Goal: Task Accomplishment & Management: Manage account settings

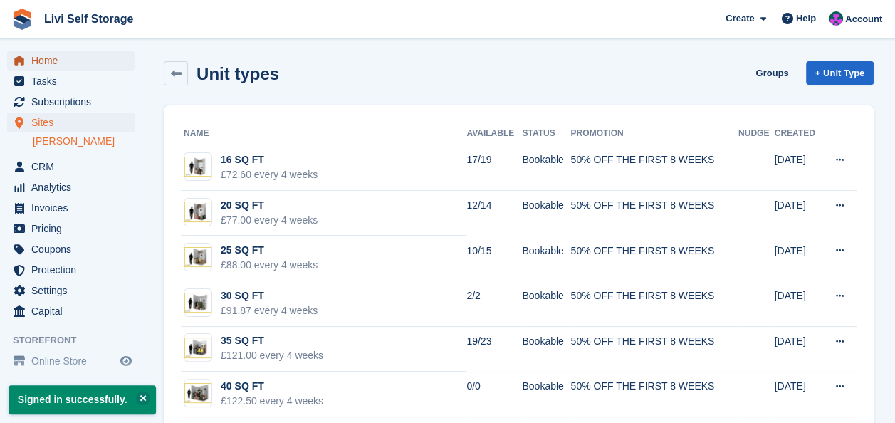
click at [41, 60] on span "Home" at bounding box center [73, 61] width 85 height 20
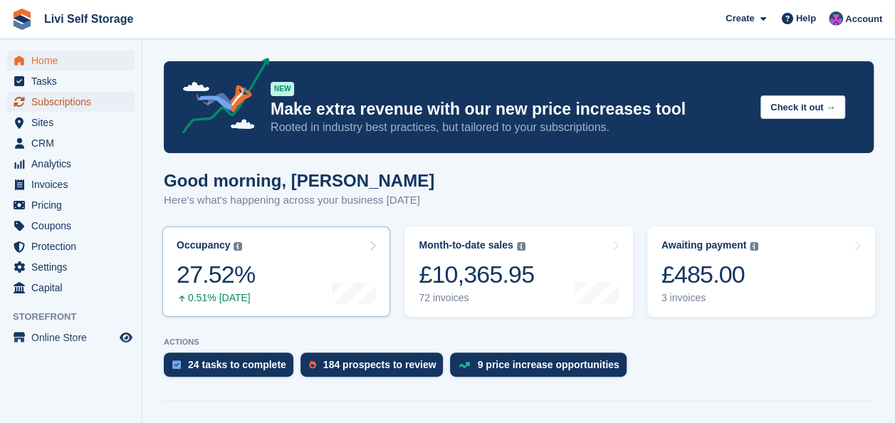
click at [48, 105] on span "Subscriptions" at bounding box center [73, 102] width 85 height 20
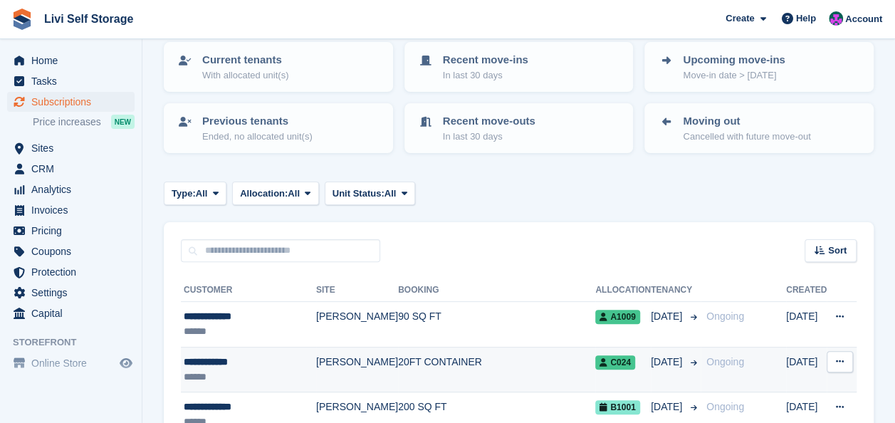
scroll to position [214, 0]
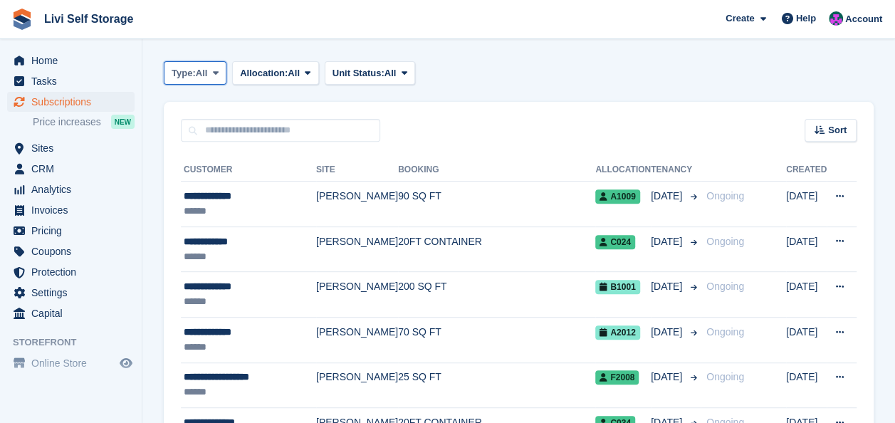
click at [219, 71] on icon at bounding box center [216, 72] width 6 height 9
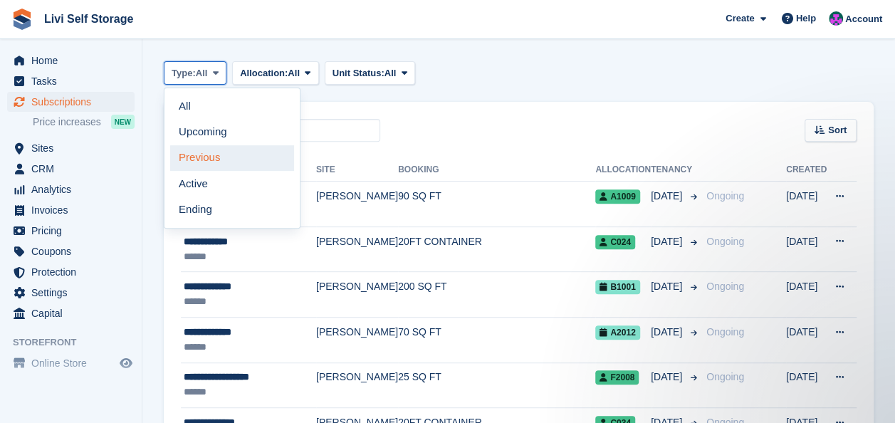
scroll to position [0, 0]
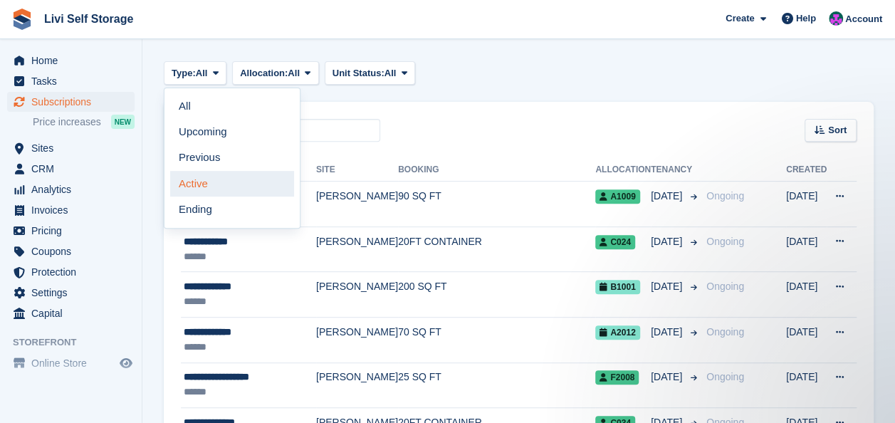
click at [203, 182] on link "Active" at bounding box center [232, 184] width 124 height 26
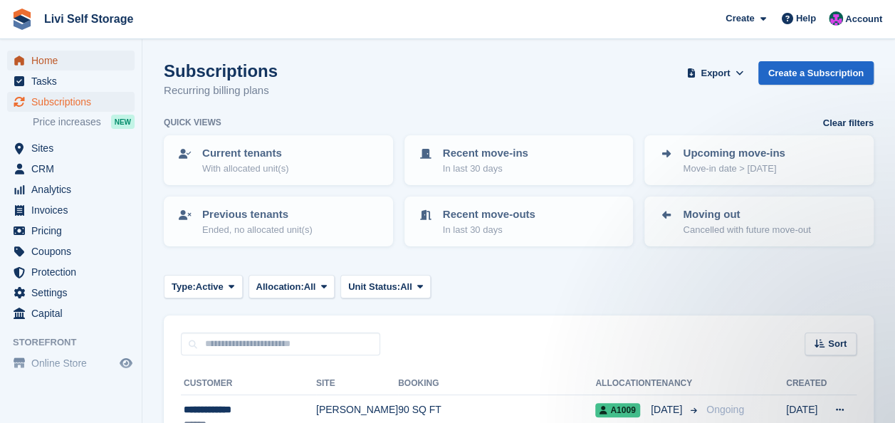
click at [34, 61] on span "Home" at bounding box center [73, 61] width 85 height 20
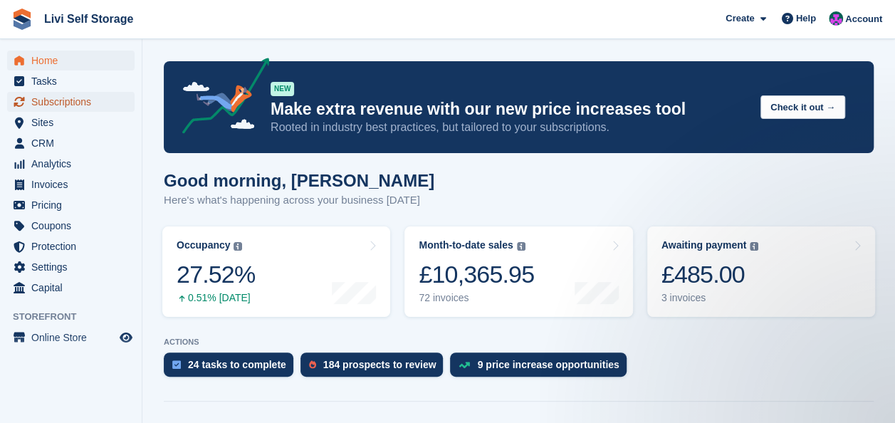
click at [41, 98] on span "Subscriptions" at bounding box center [73, 102] width 85 height 20
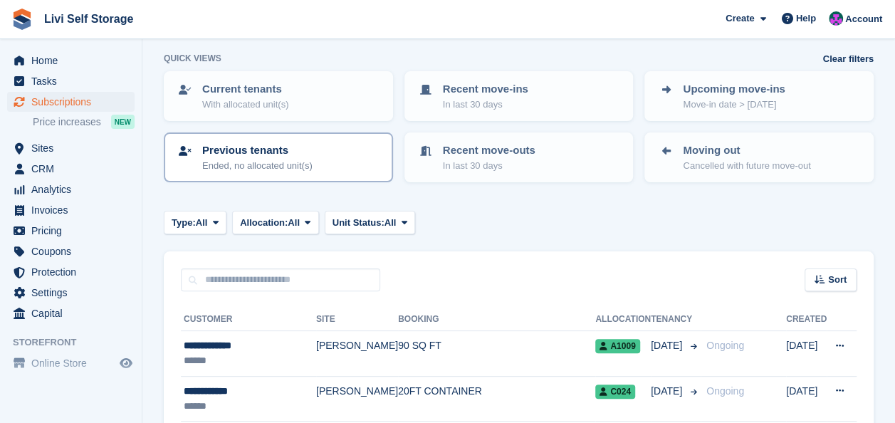
scroll to position [285, 0]
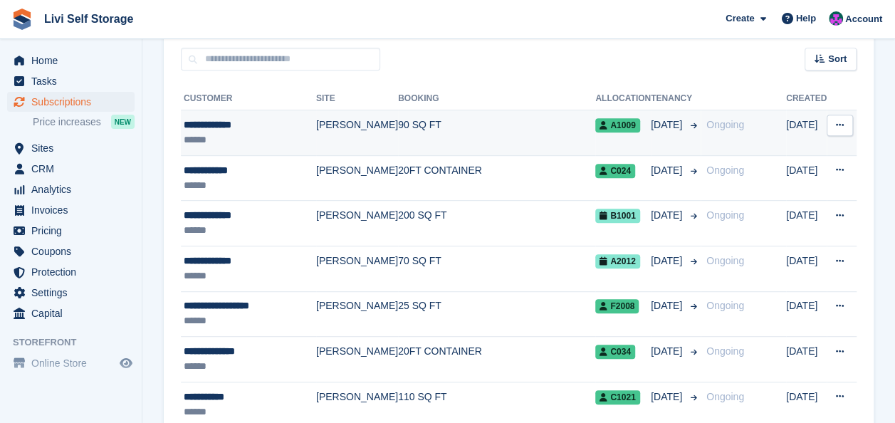
click at [204, 125] on div "**********" at bounding box center [250, 124] width 132 height 15
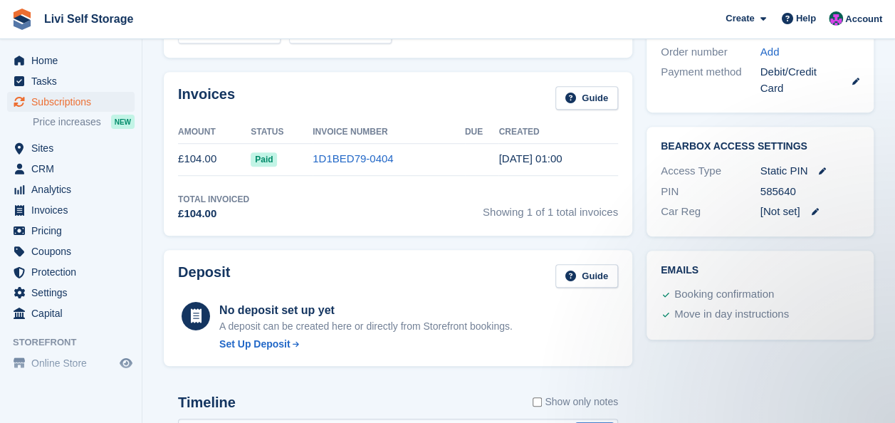
scroll to position [427, 0]
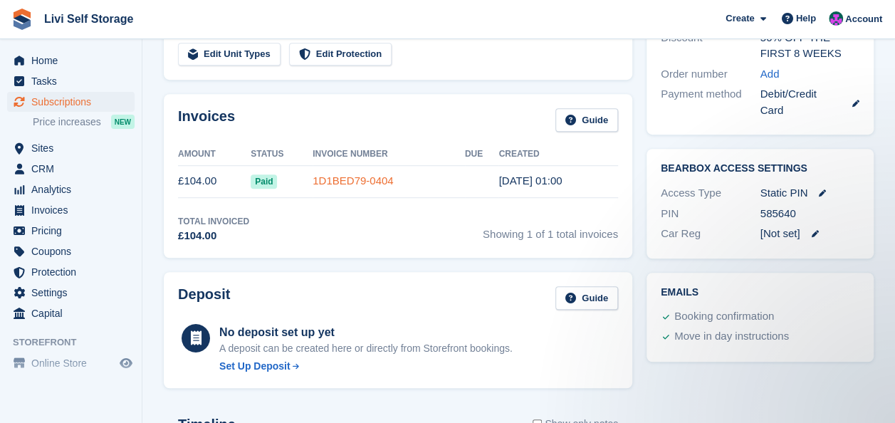
click at [347, 181] on link "1D1BED79-0404" at bounding box center [353, 180] width 80 height 12
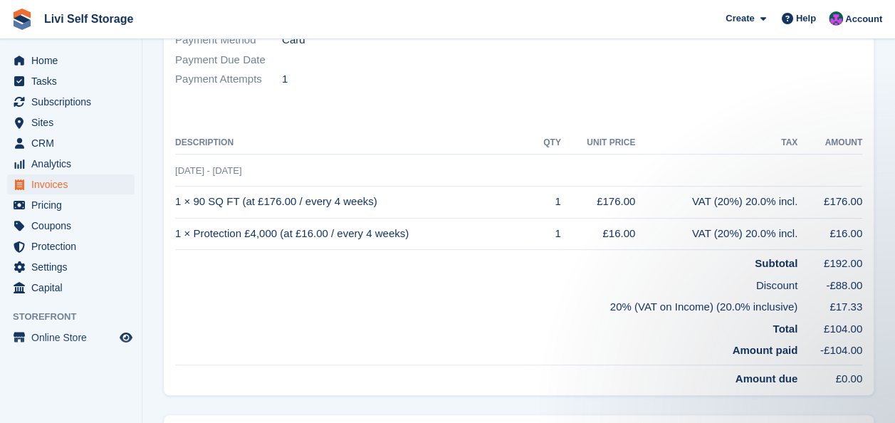
scroll to position [285, 0]
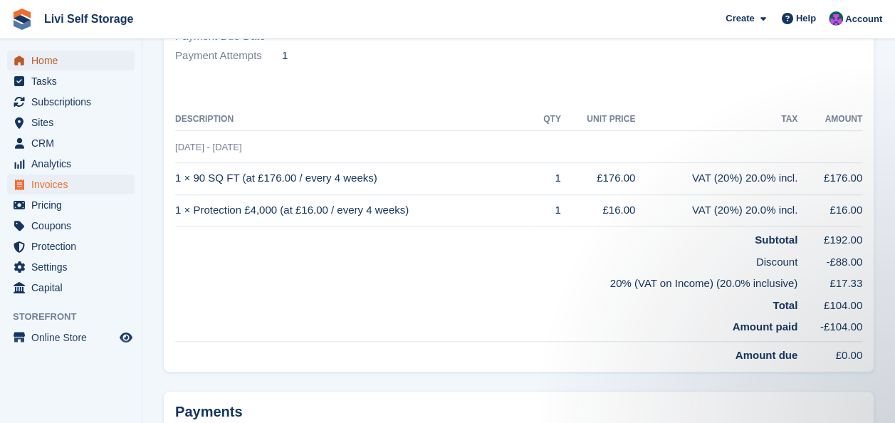
click at [51, 65] on span "Home" at bounding box center [73, 61] width 85 height 20
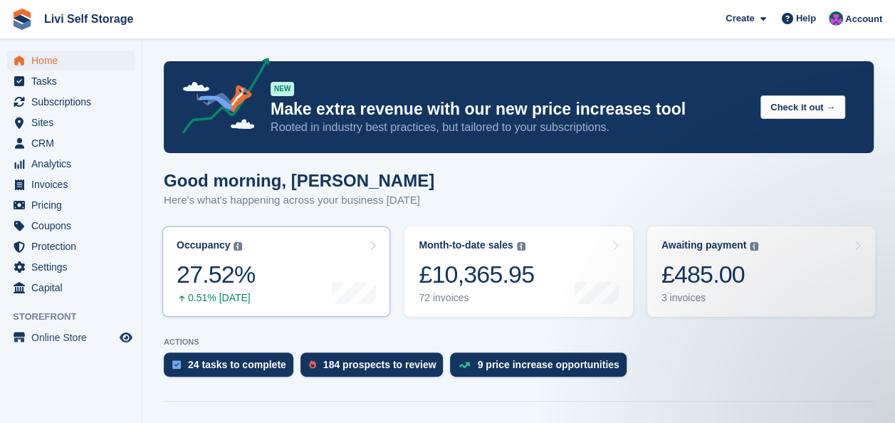
click at [199, 289] on div "27.52%" at bounding box center [216, 274] width 78 height 29
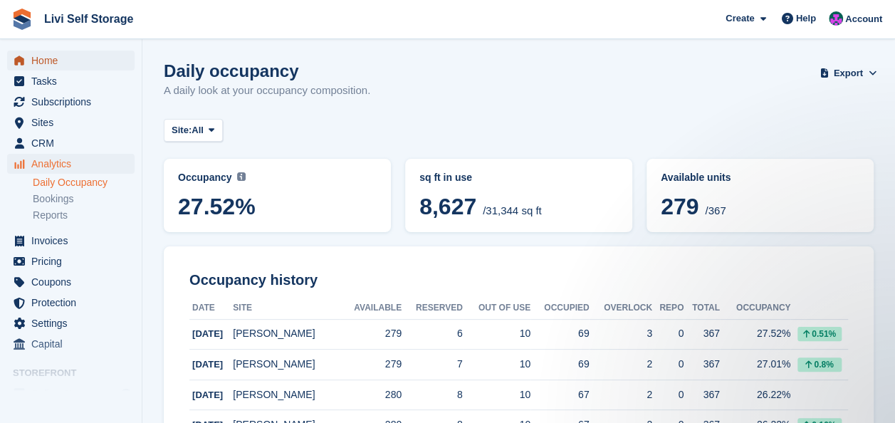
click at [51, 60] on span "Home" at bounding box center [73, 61] width 85 height 20
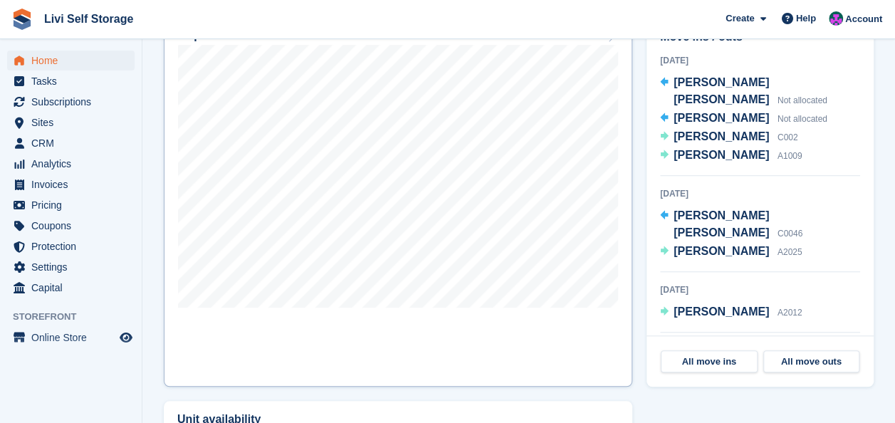
scroll to position [404, 0]
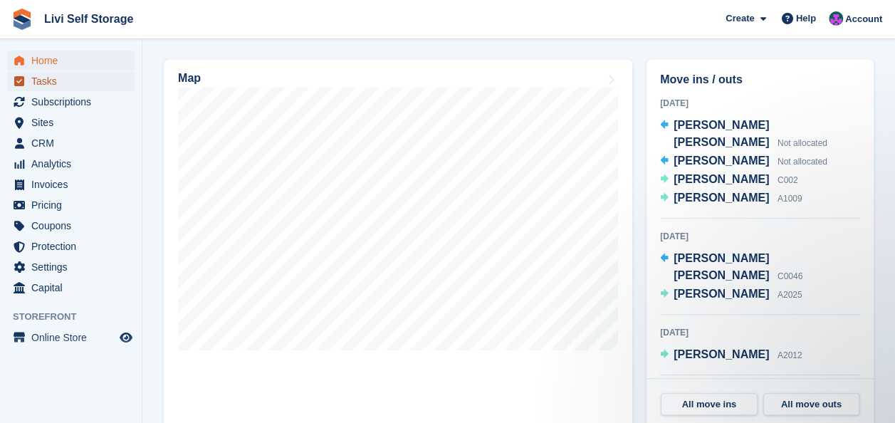
click at [46, 81] on span "Tasks" at bounding box center [73, 81] width 85 height 20
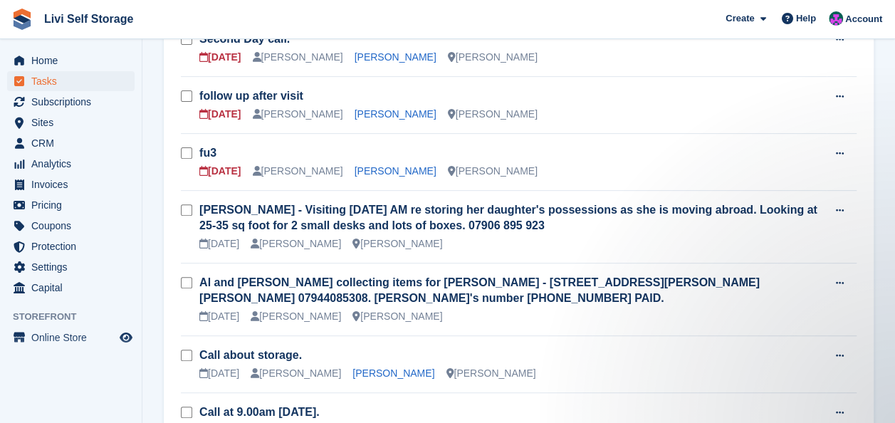
scroll to position [214, 0]
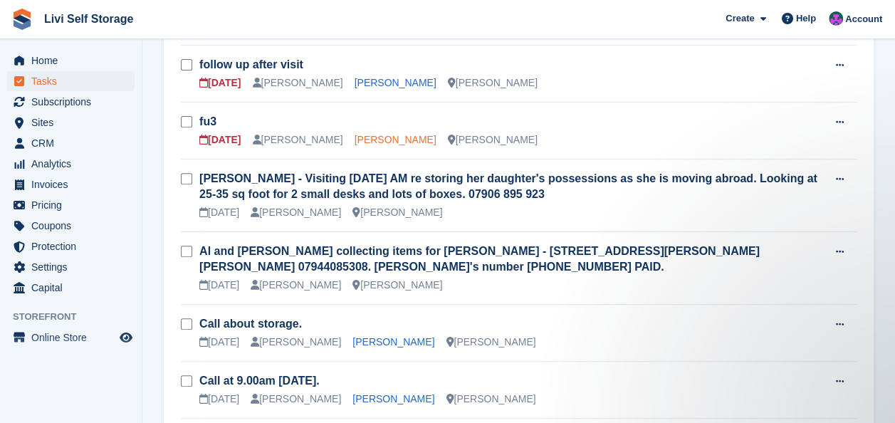
click at [387, 140] on link "[PERSON_NAME]" at bounding box center [396, 139] width 82 height 11
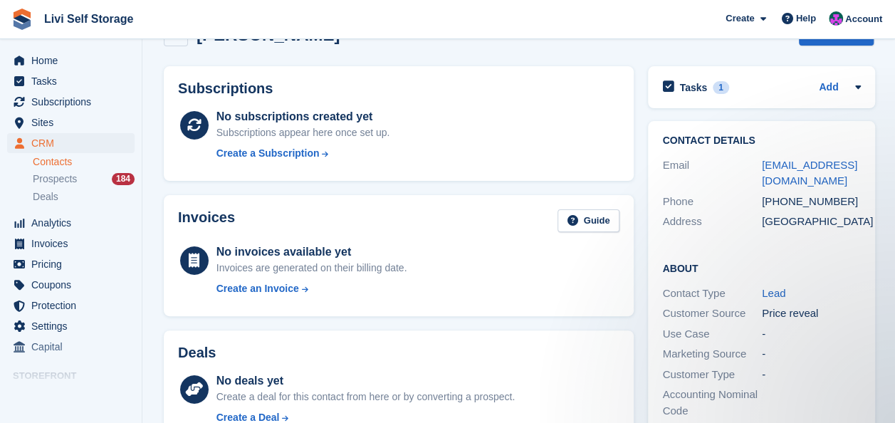
scroll to position [71, 0]
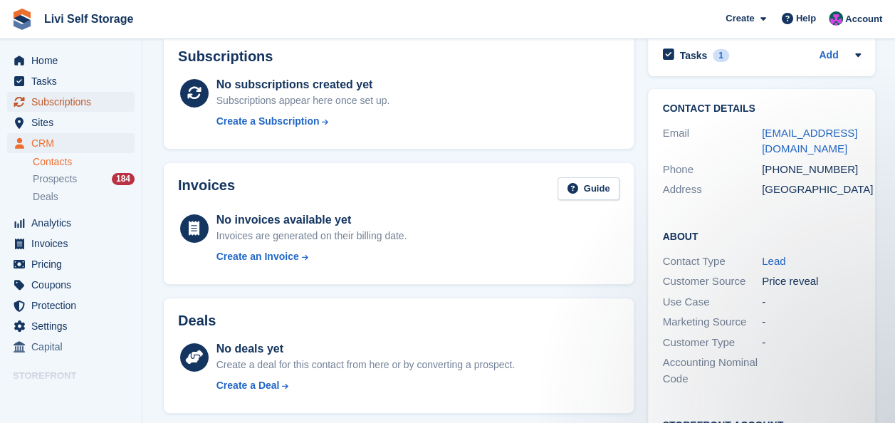
click at [51, 101] on span "Subscriptions" at bounding box center [73, 102] width 85 height 20
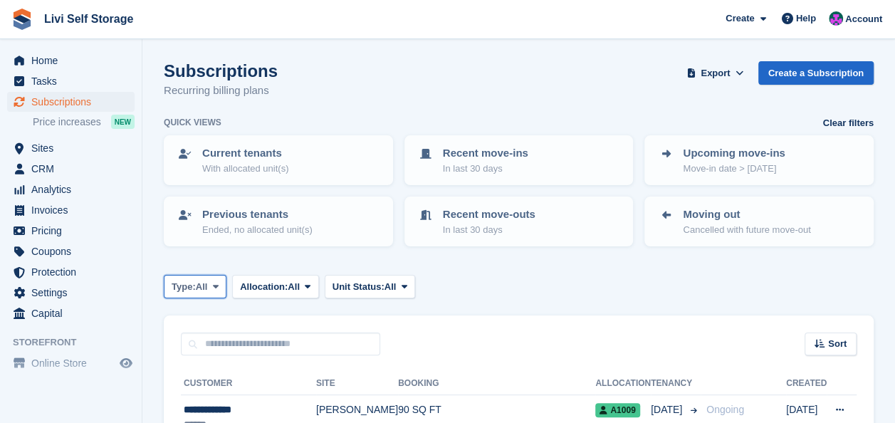
click at [214, 285] on span at bounding box center [215, 285] width 11 height 11
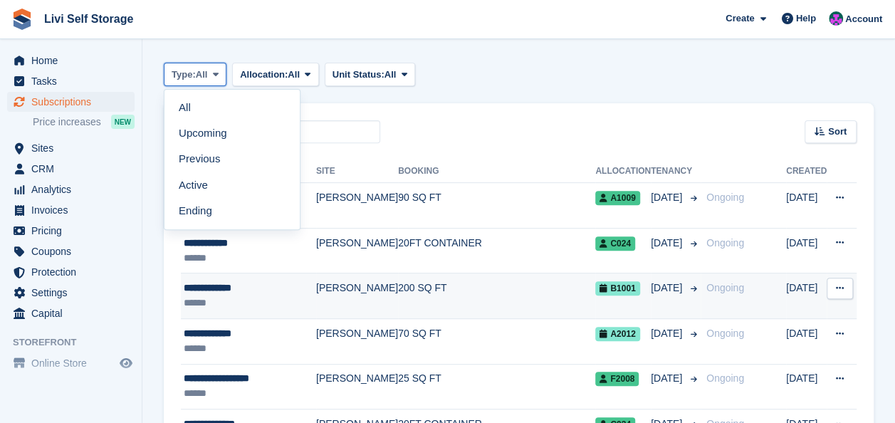
scroll to position [214, 0]
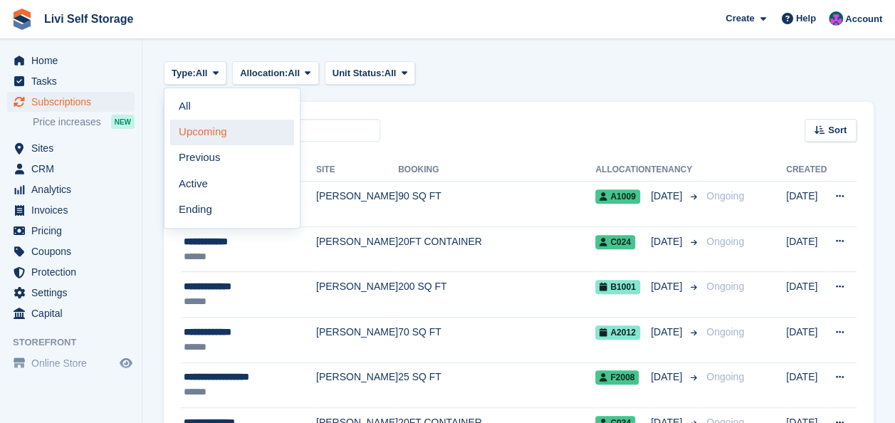
click at [199, 133] on link "Upcoming" at bounding box center [232, 133] width 124 height 26
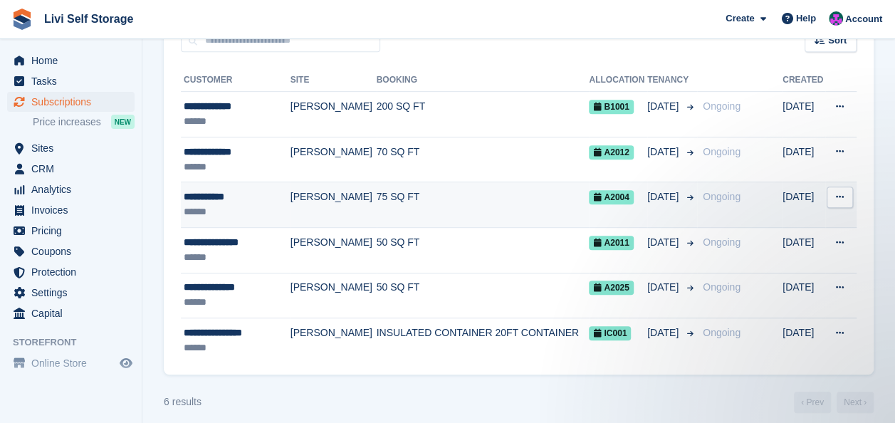
scroll to position [313, 0]
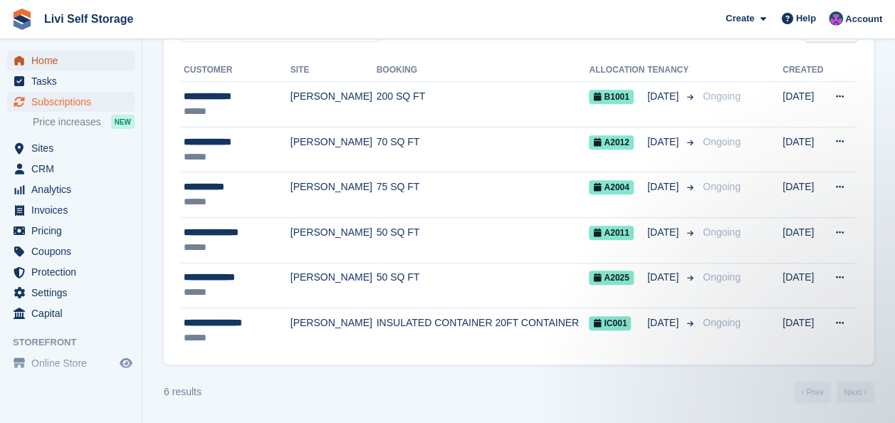
click at [47, 62] on span "Home" at bounding box center [73, 61] width 85 height 20
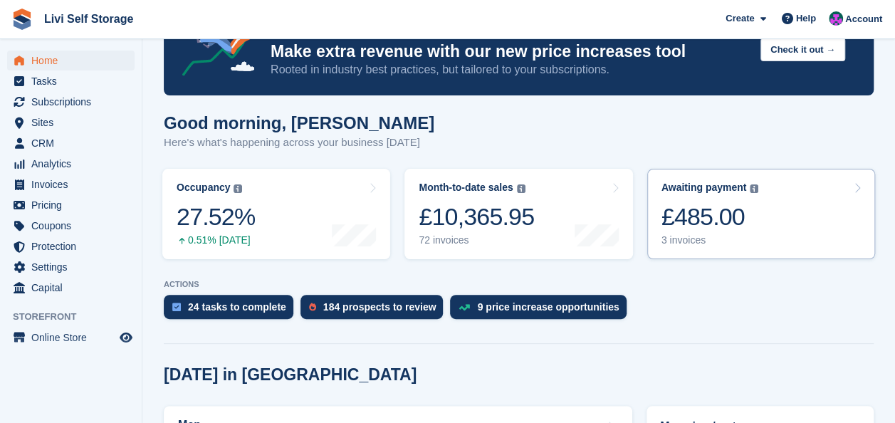
scroll to position [71, 0]
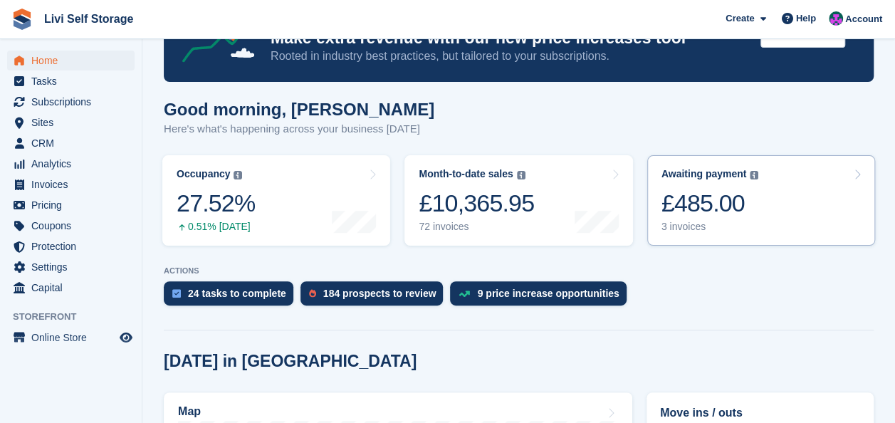
click at [696, 203] on div "£485.00" at bounding box center [710, 203] width 98 height 29
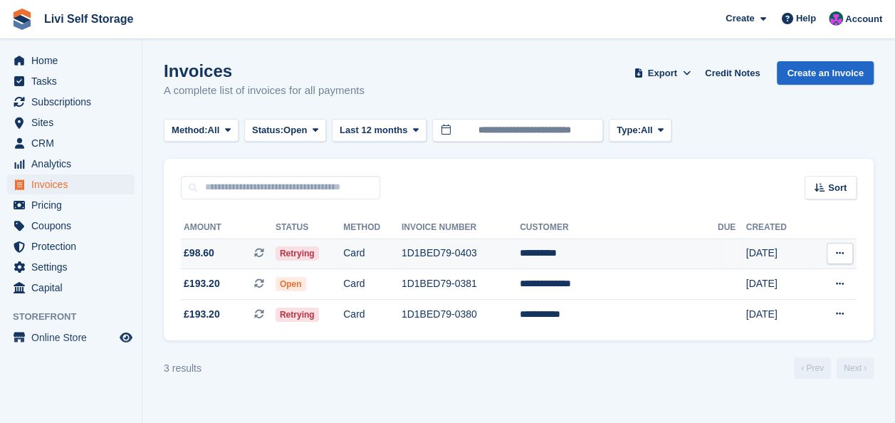
click at [464, 253] on td "1D1BED79-0403" at bounding box center [460, 253] width 118 height 31
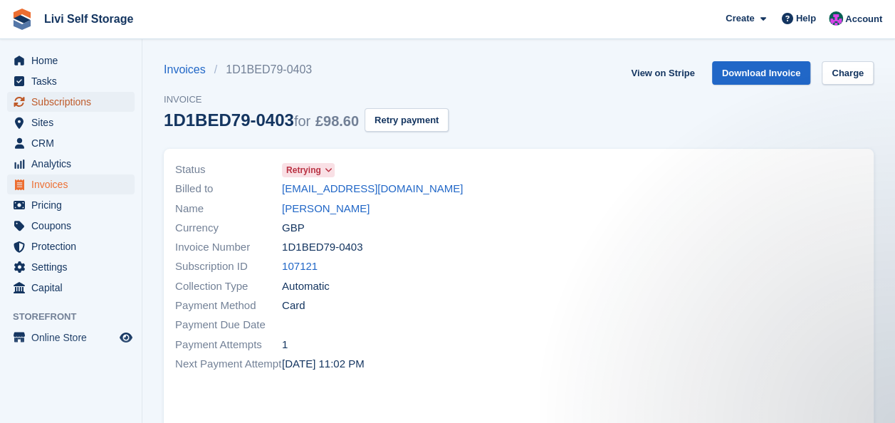
click at [51, 101] on span "Subscriptions" at bounding box center [73, 102] width 85 height 20
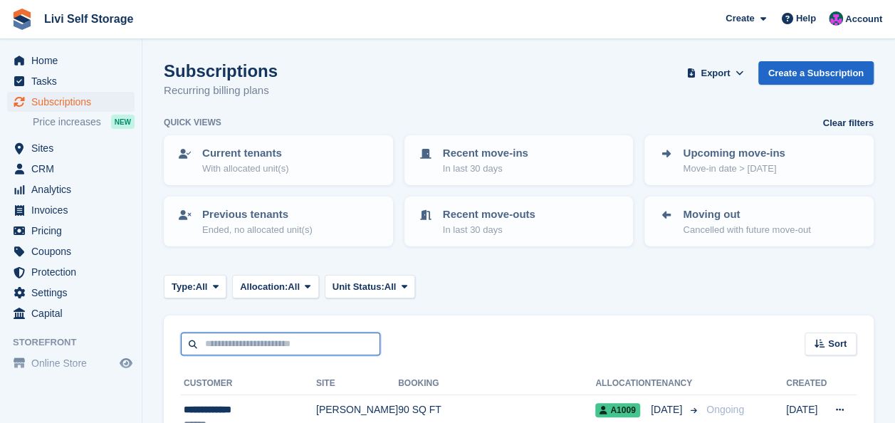
click at [278, 333] on input "text" at bounding box center [280, 343] width 199 height 23
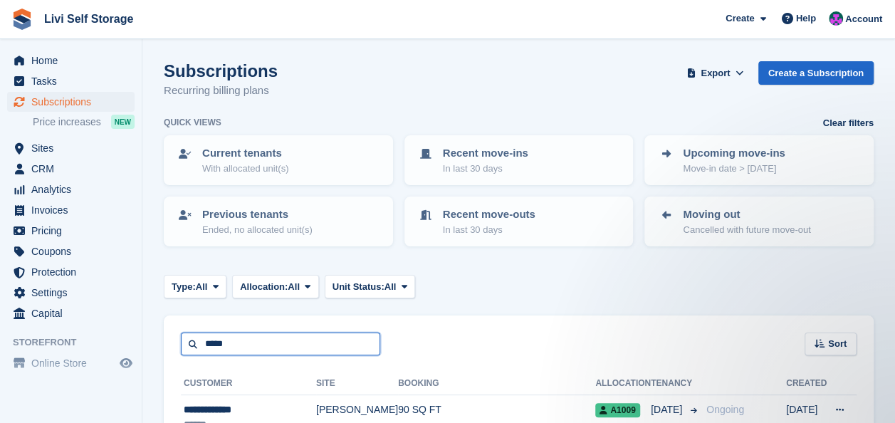
type input "*****"
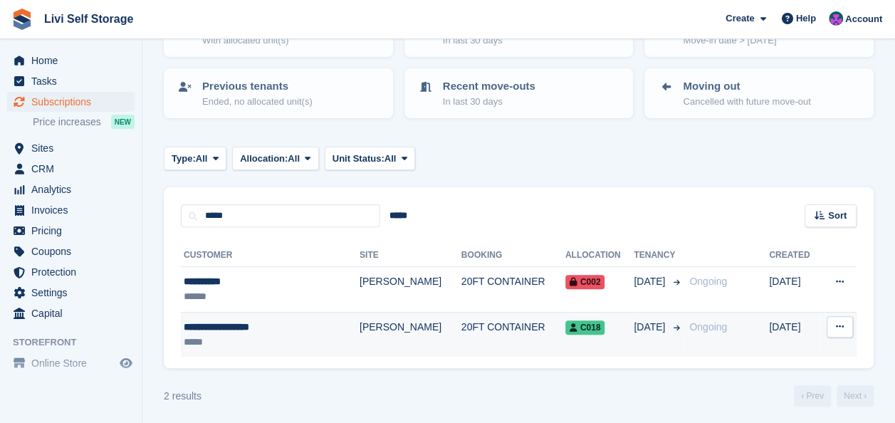
scroll to position [132, 0]
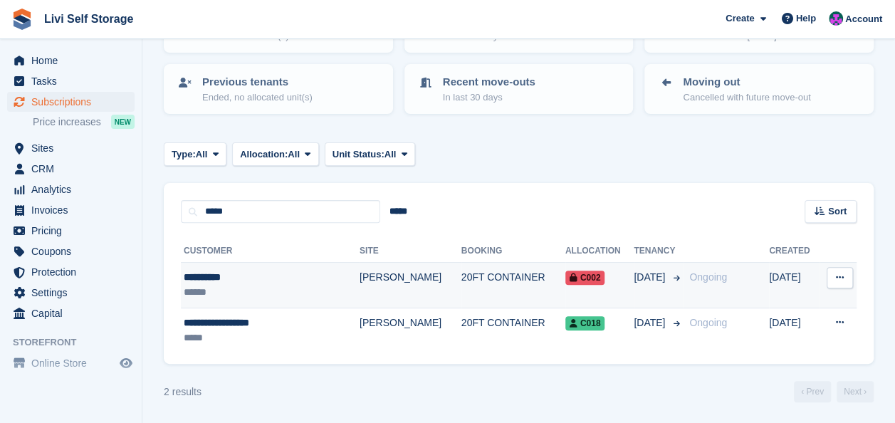
click at [199, 275] on div "**********" at bounding box center [254, 277] width 141 height 15
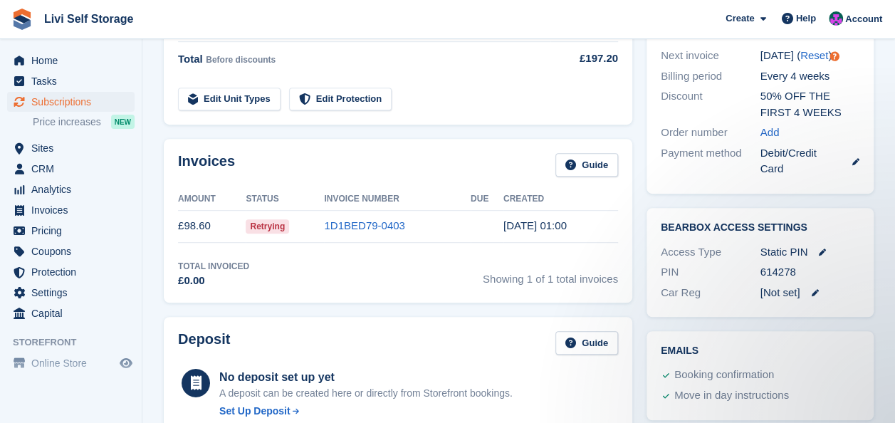
scroll to position [312, 0]
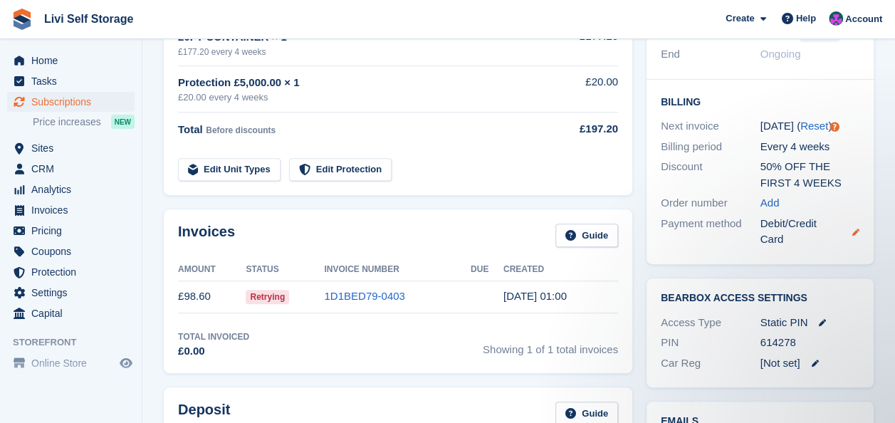
click at [854, 232] on icon at bounding box center [855, 232] width 7 height 7
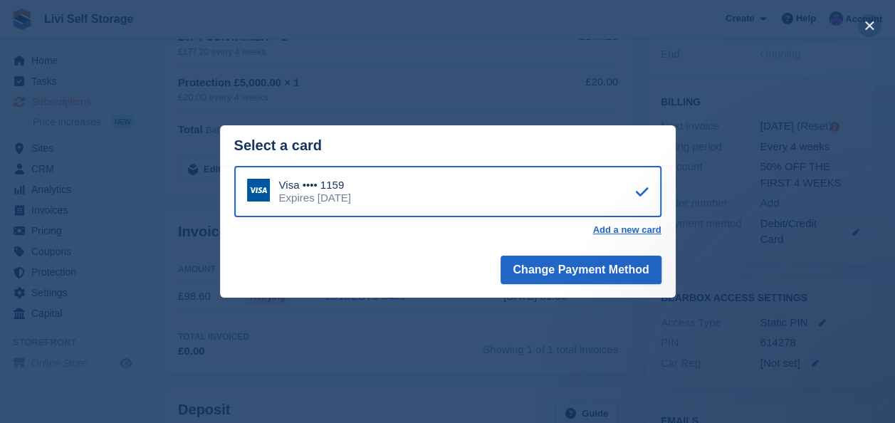
click at [863, 24] on button "close" at bounding box center [869, 25] width 23 height 23
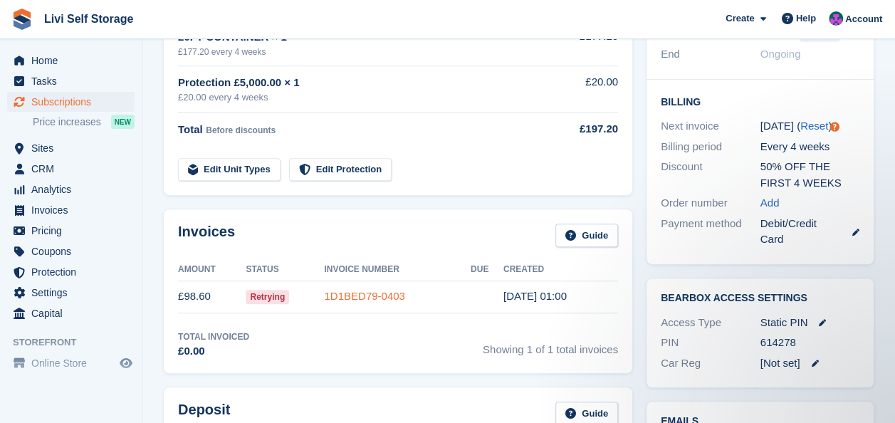
click at [356, 291] on link "1D1BED79-0403" at bounding box center [364, 296] width 80 height 12
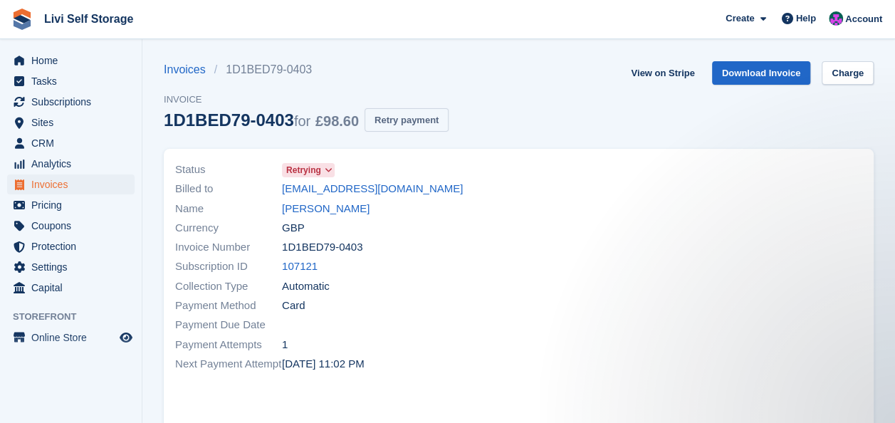
click at [383, 121] on button "Retry payment" at bounding box center [406, 119] width 84 height 23
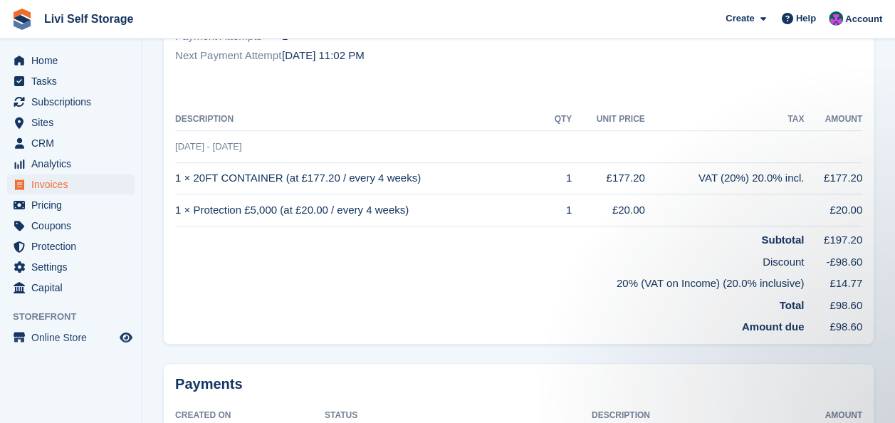
scroll to position [409, 0]
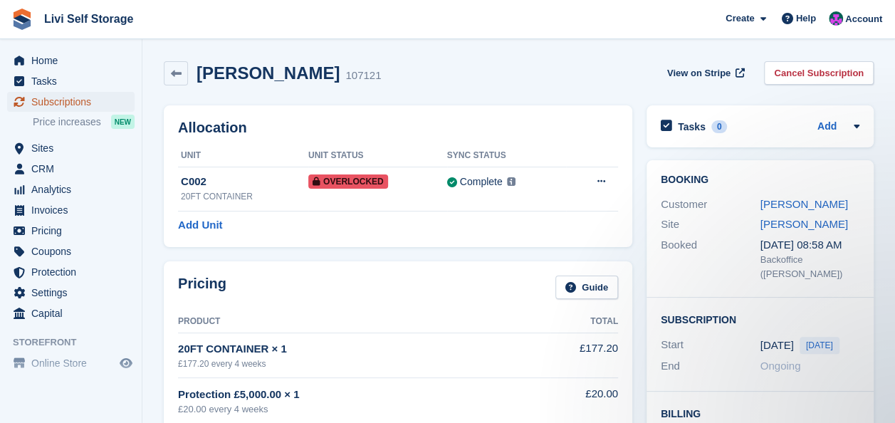
click at [50, 104] on span "Subscriptions" at bounding box center [73, 102] width 85 height 20
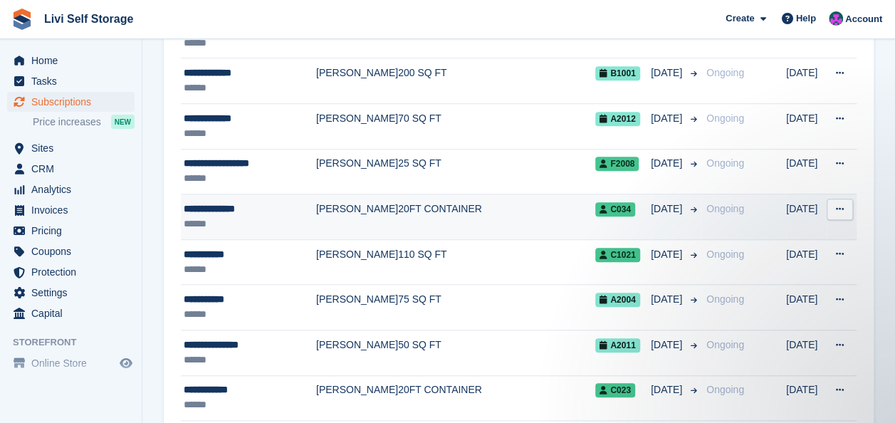
click at [212, 204] on div "**********" at bounding box center [250, 208] width 132 height 15
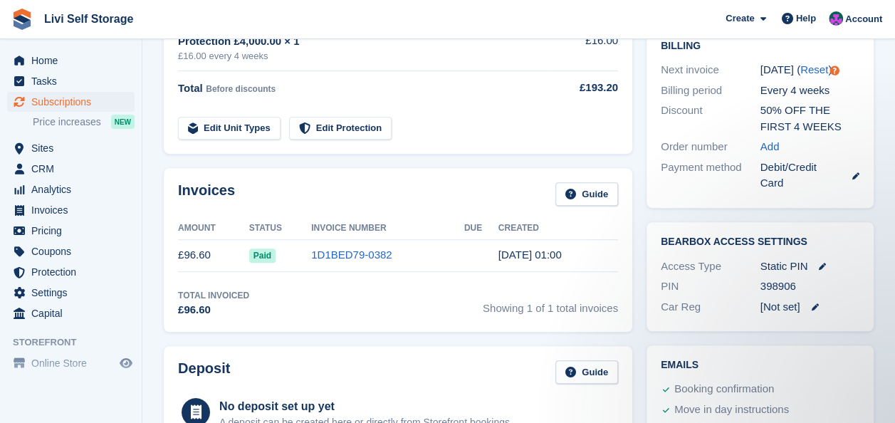
scroll to position [356, 0]
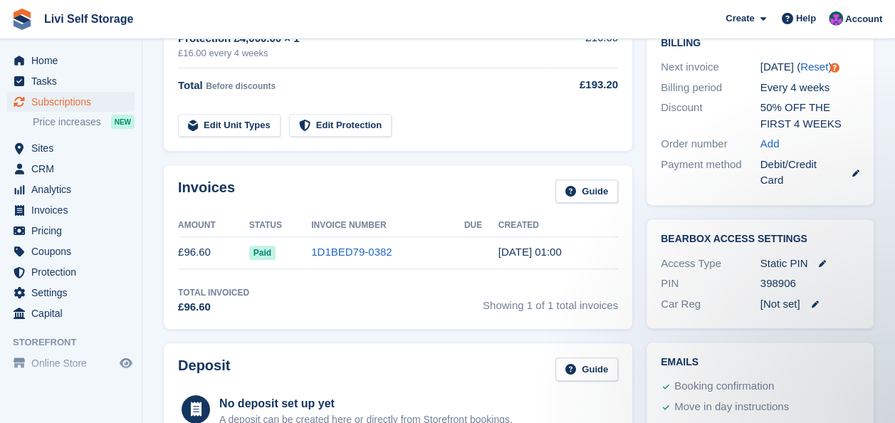
click at [203, 188] on h2 "Invoices" at bounding box center [206, 190] width 57 height 23
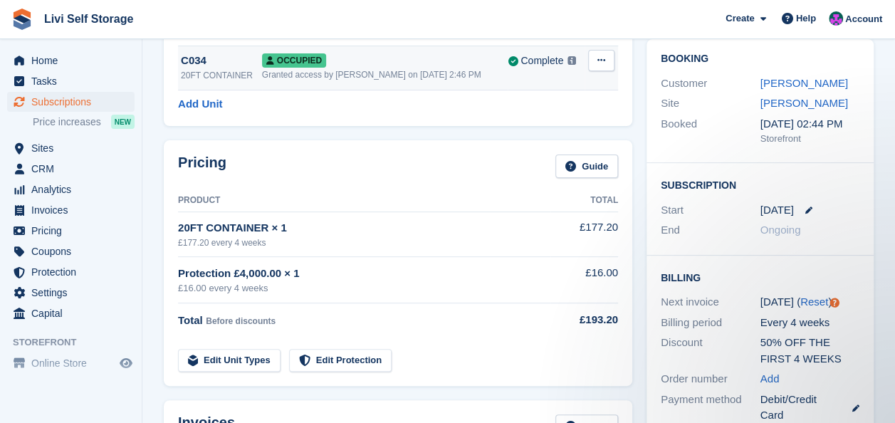
scroll to position [0, 0]
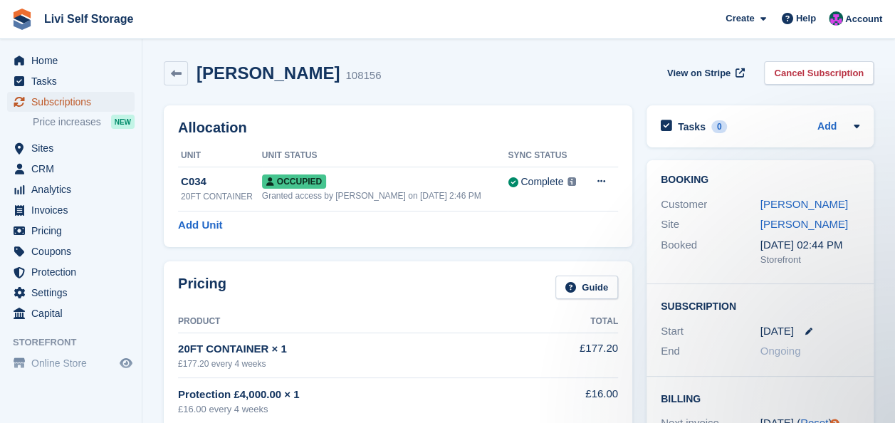
click at [46, 107] on span "Subscriptions" at bounding box center [73, 102] width 85 height 20
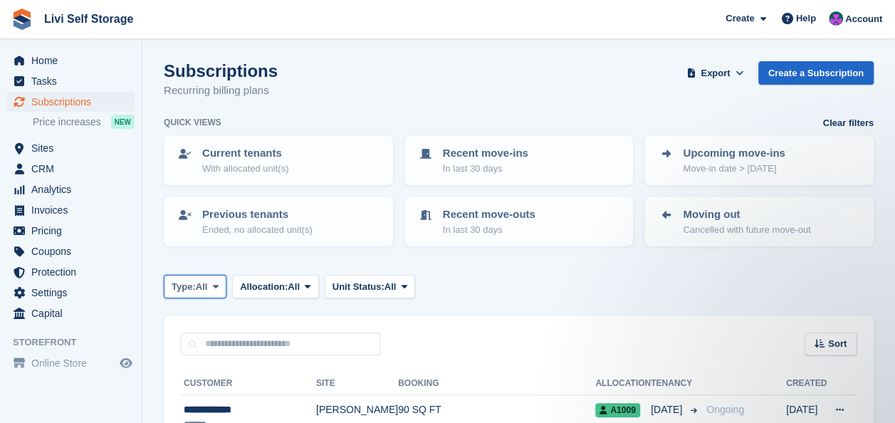
click at [217, 286] on icon at bounding box center [216, 286] width 6 height 9
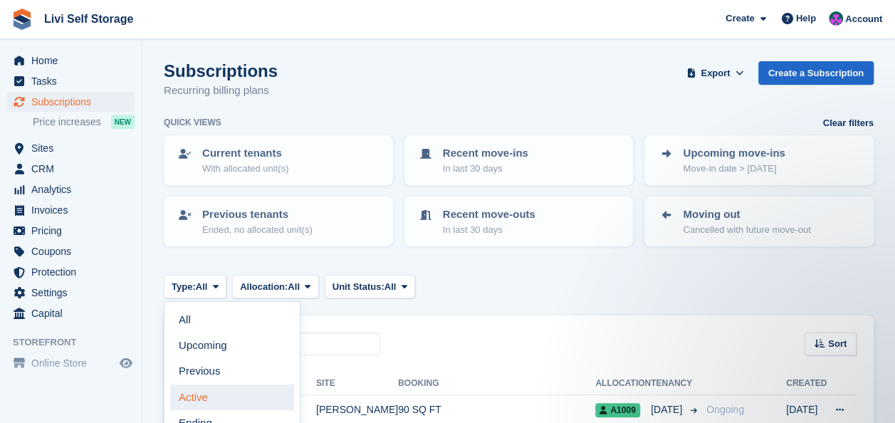
click at [197, 395] on link "Active" at bounding box center [232, 397] width 124 height 26
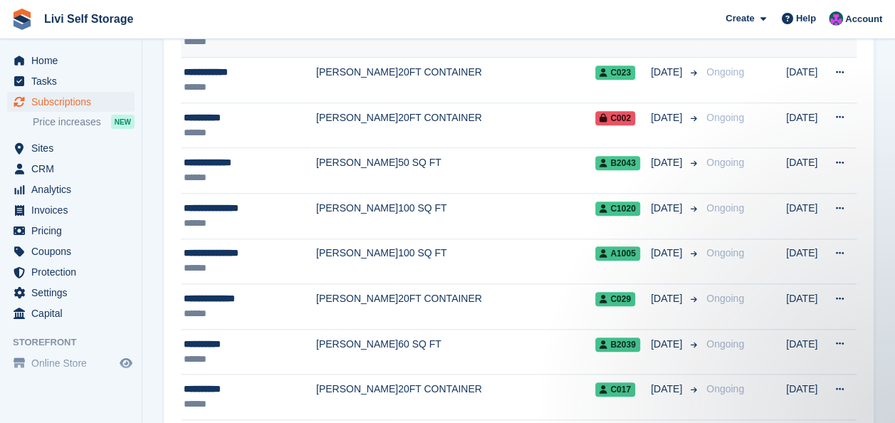
scroll to position [570, 0]
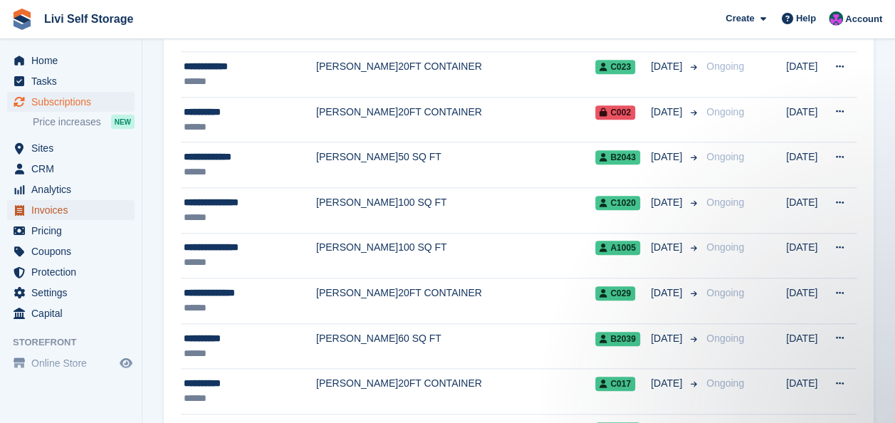
click at [48, 214] on span "Invoices" at bounding box center [73, 210] width 85 height 20
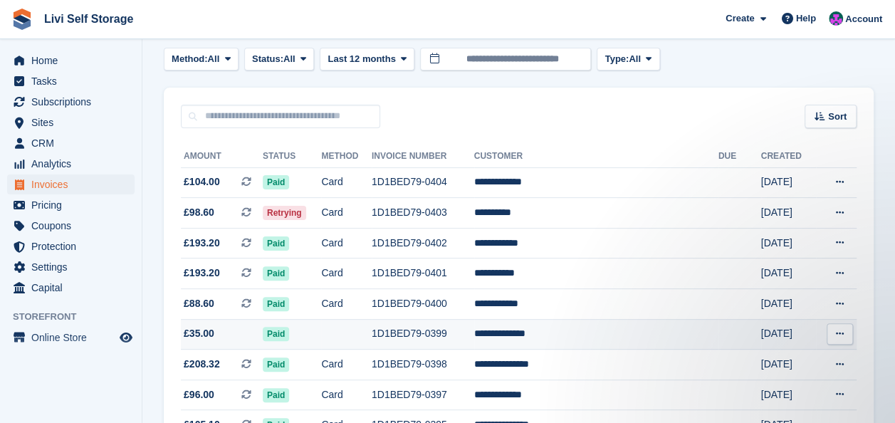
click at [436, 334] on td "1D1BED79-0399" at bounding box center [423, 334] width 103 height 31
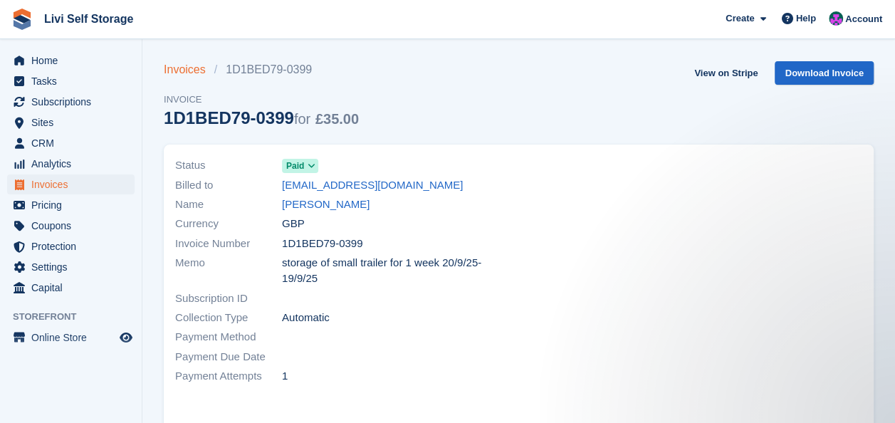
click at [185, 68] on link "Invoices" at bounding box center [189, 69] width 51 height 17
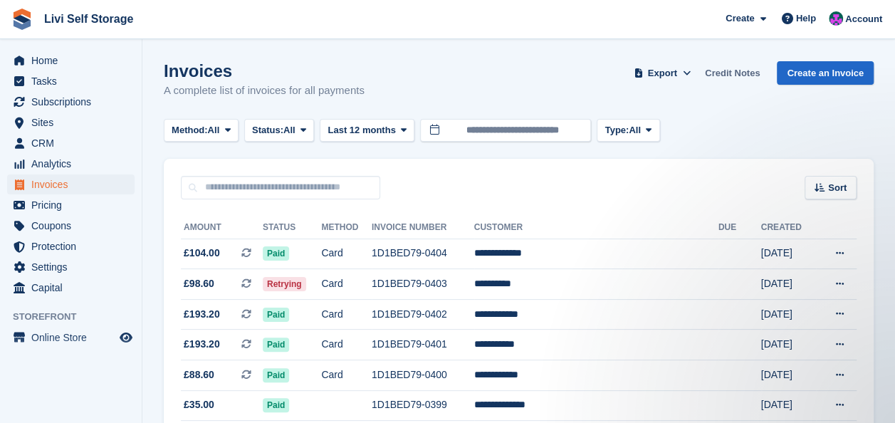
click at [731, 75] on link "Credit Notes" at bounding box center [732, 72] width 66 height 23
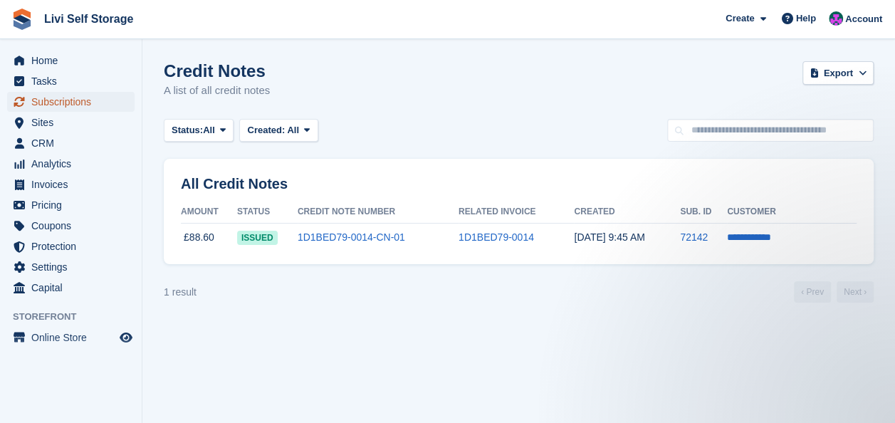
click at [42, 103] on span "Subscriptions" at bounding box center [73, 102] width 85 height 20
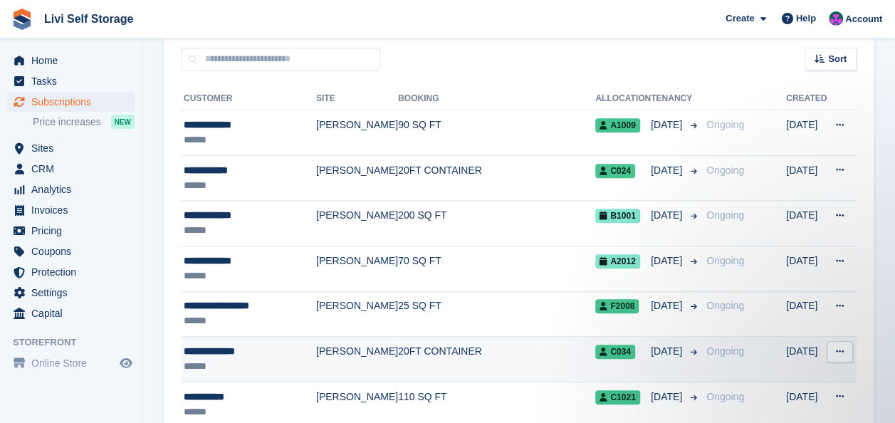
click at [231, 349] on div "**********" at bounding box center [250, 351] width 132 height 15
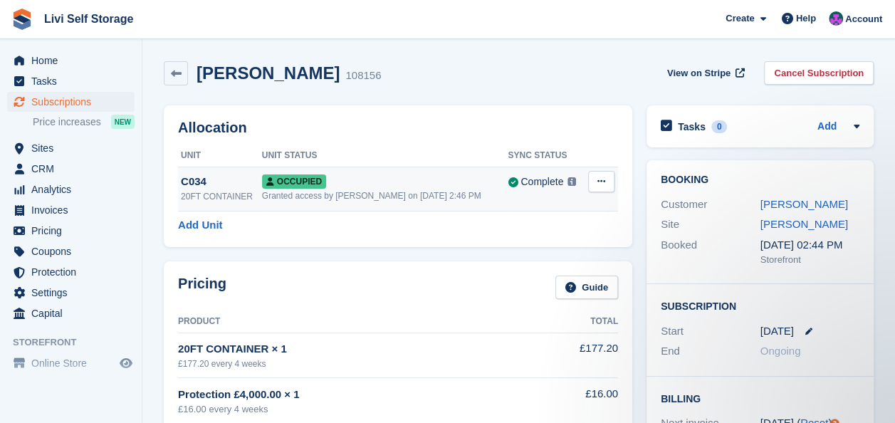
click at [189, 183] on div "C034" at bounding box center [221, 182] width 81 height 16
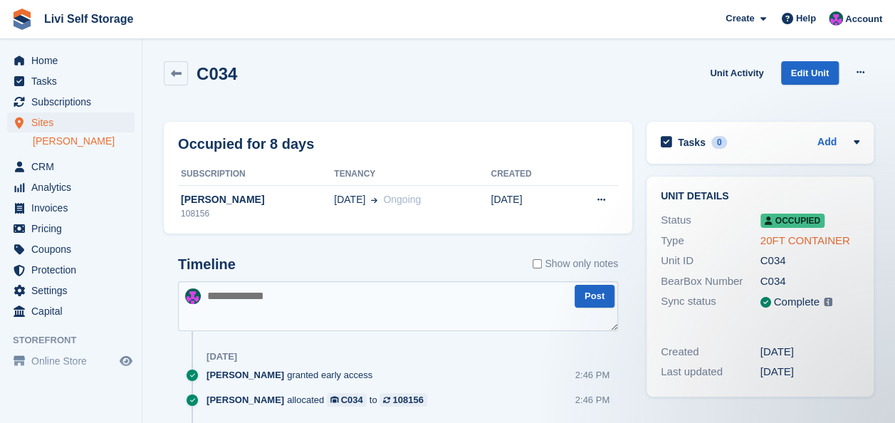
click at [786, 238] on link "20FT CONTAINER" at bounding box center [805, 240] width 90 height 12
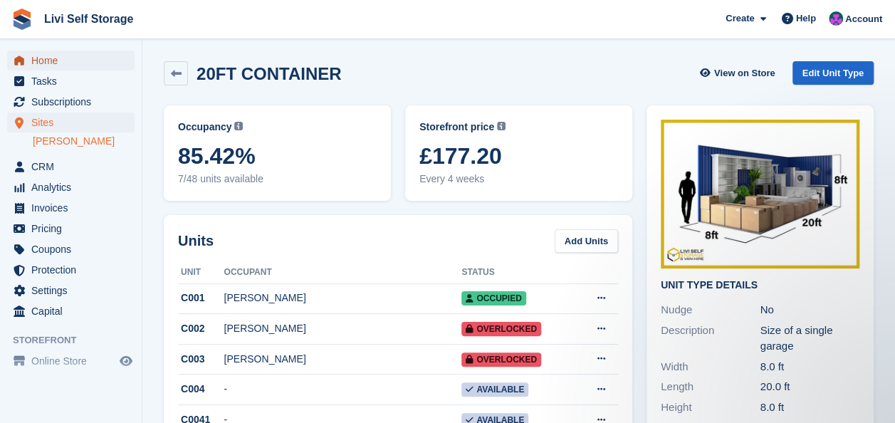
click at [37, 61] on span "Home" at bounding box center [73, 61] width 85 height 20
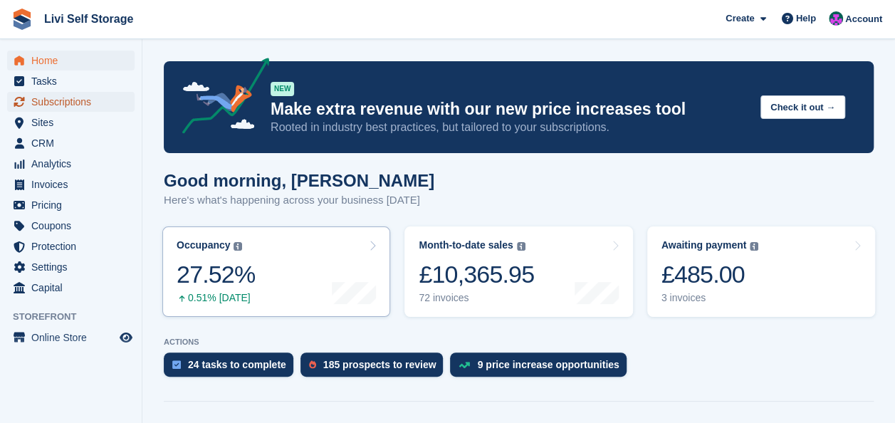
click at [61, 101] on span "Subscriptions" at bounding box center [73, 102] width 85 height 20
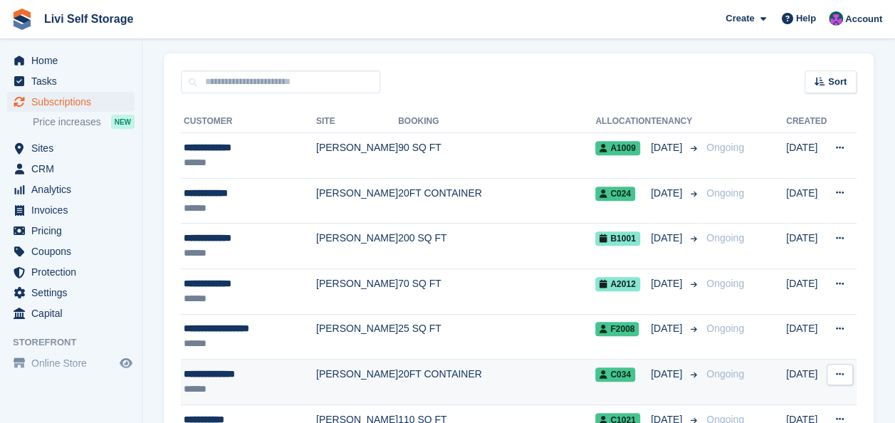
scroll to position [285, 0]
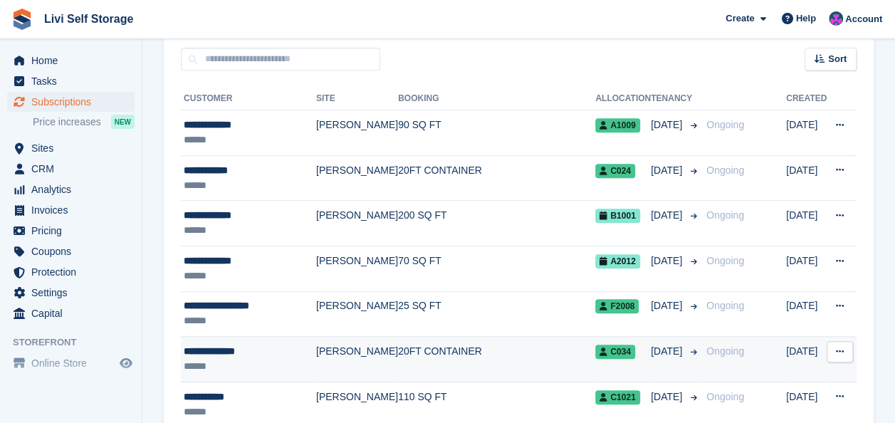
click at [208, 347] on div "**********" at bounding box center [250, 351] width 132 height 15
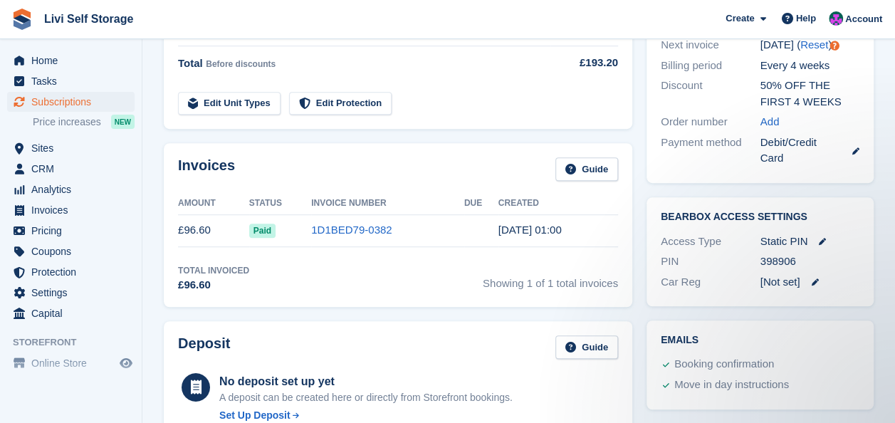
scroll to position [356, 0]
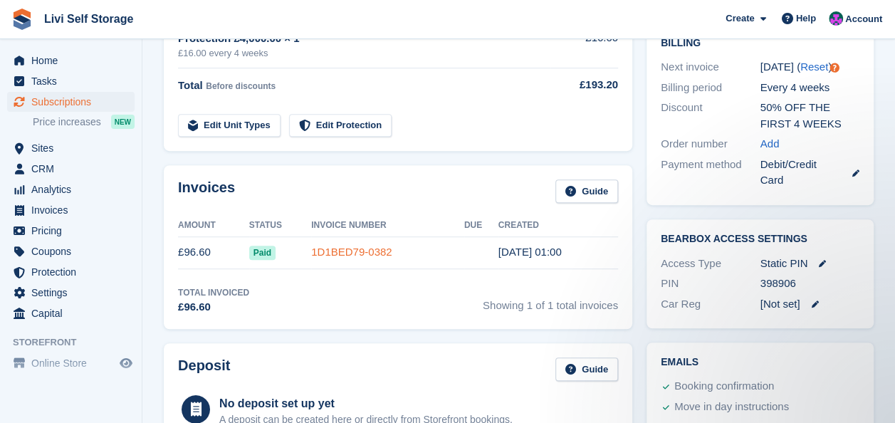
click at [342, 252] on link "1D1BED79-0382" at bounding box center [351, 252] width 80 height 12
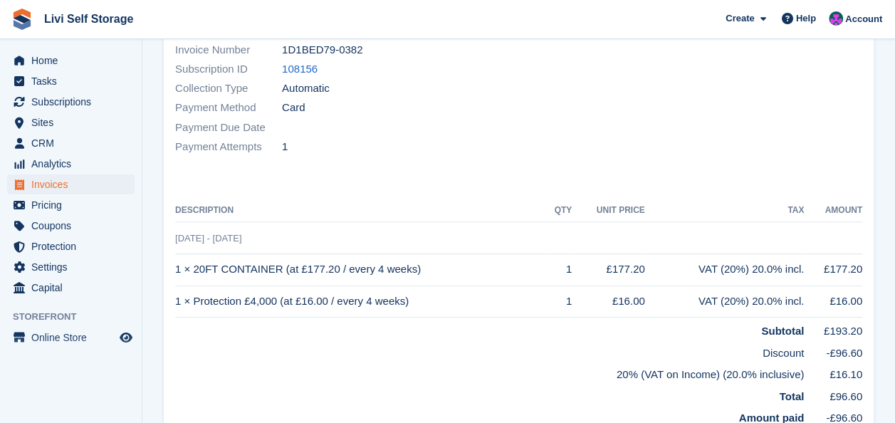
scroll to position [285, 0]
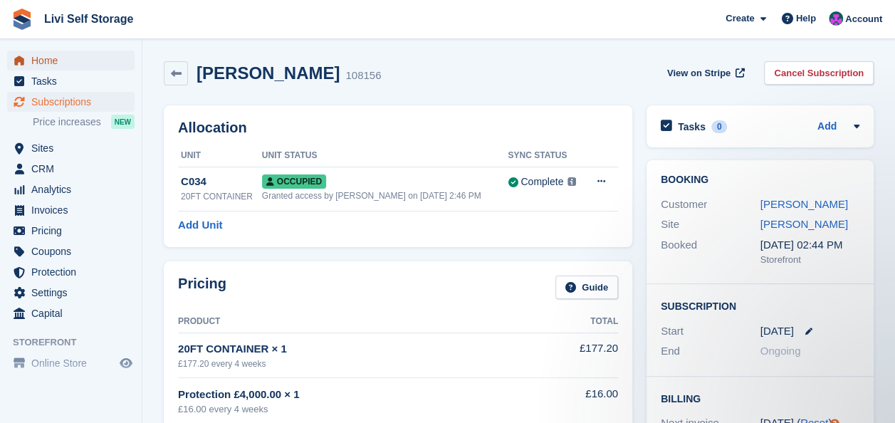
drag, startPoint x: 43, startPoint y: 64, endPoint x: 62, endPoint y: 64, distance: 19.2
click at [44, 64] on span "Home" at bounding box center [73, 61] width 85 height 20
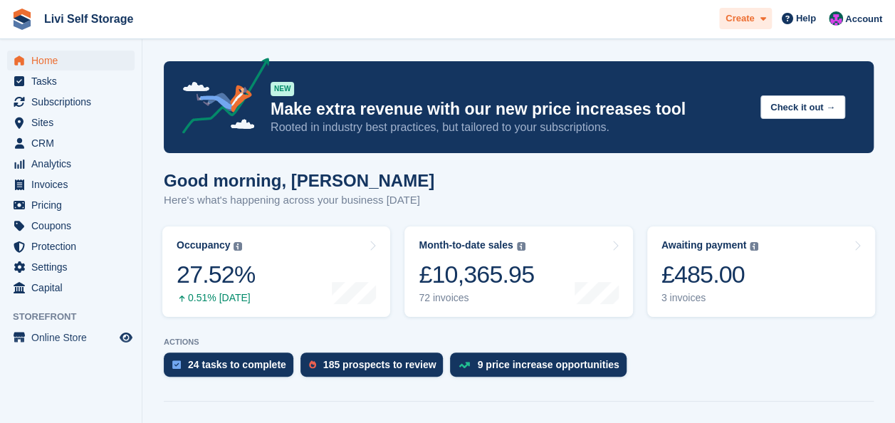
click at [749, 17] on span "Create" at bounding box center [739, 18] width 28 height 14
click at [764, 18] on icon at bounding box center [763, 18] width 6 height 9
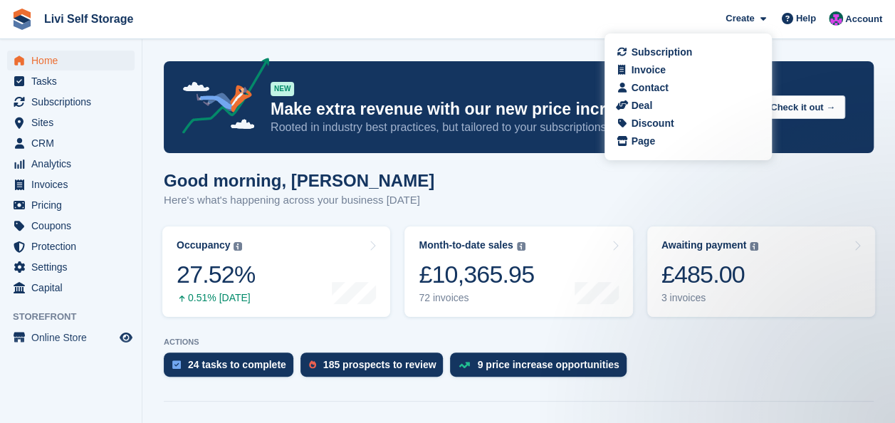
click at [578, 188] on div "Good morning, Graham Here's what's happening across your business today" at bounding box center [519, 198] width 710 height 55
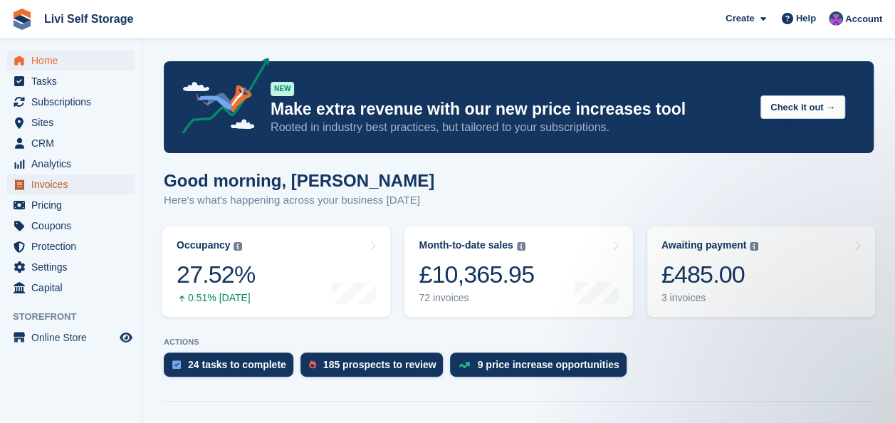
click at [47, 184] on span "Invoices" at bounding box center [73, 184] width 85 height 20
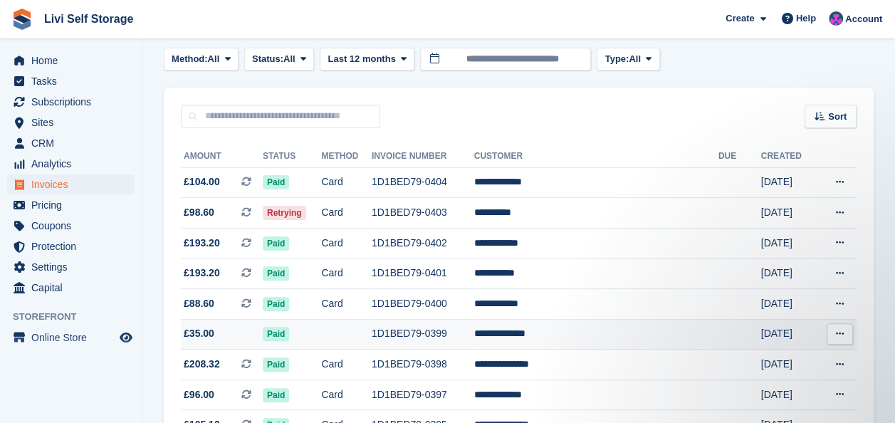
click at [843, 331] on icon at bounding box center [840, 333] width 8 height 9
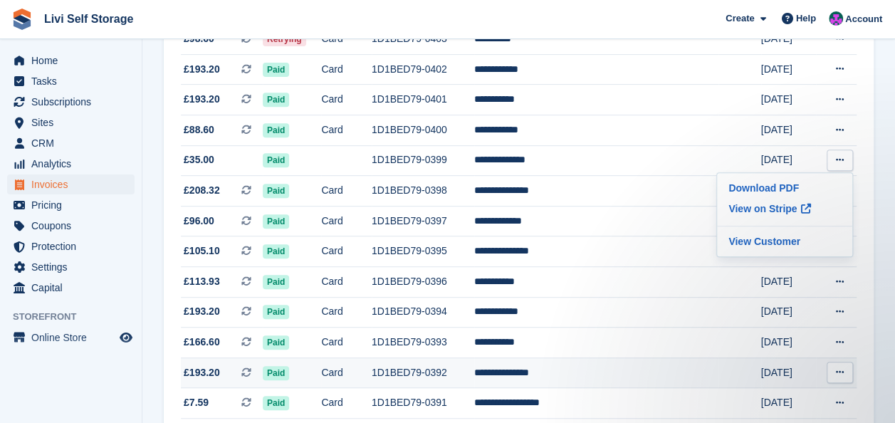
scroll to position [285, 0]
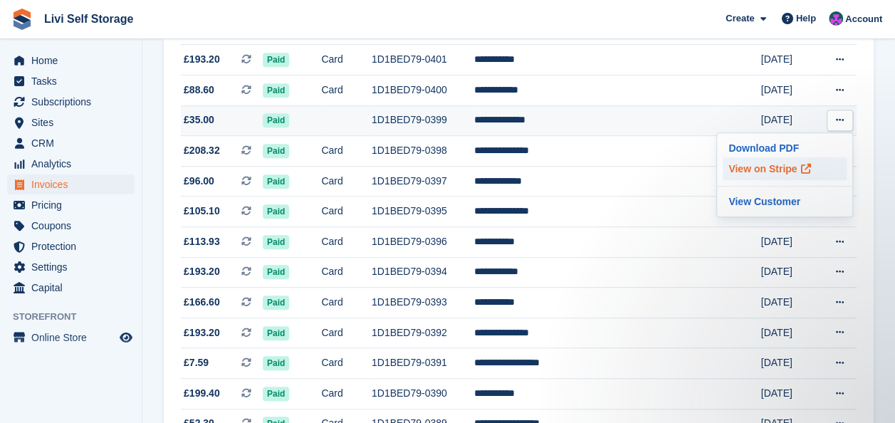
click at [759, 171] on p "View on Stripe" at bounding box center [785, 168] width 124 height 23
click at [744, 202] on p "View Customer" at bounding box center [785, 201] width 124 height 19
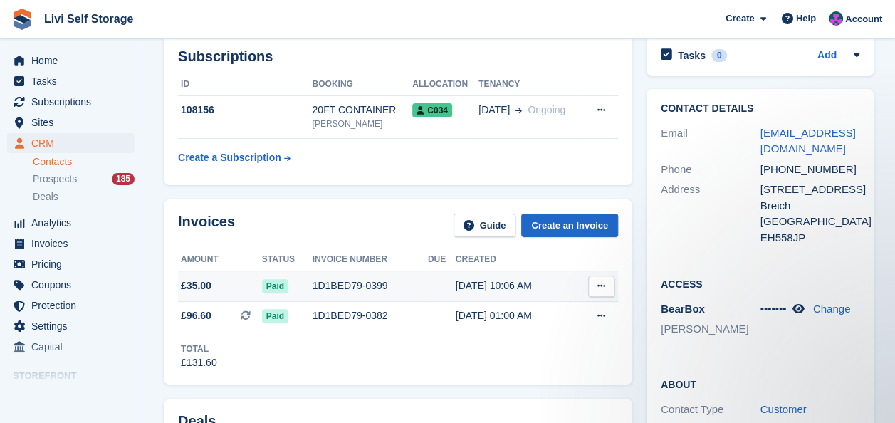
click at [601, 283] on icon at bounding box center [601, 285] width 8 height 9
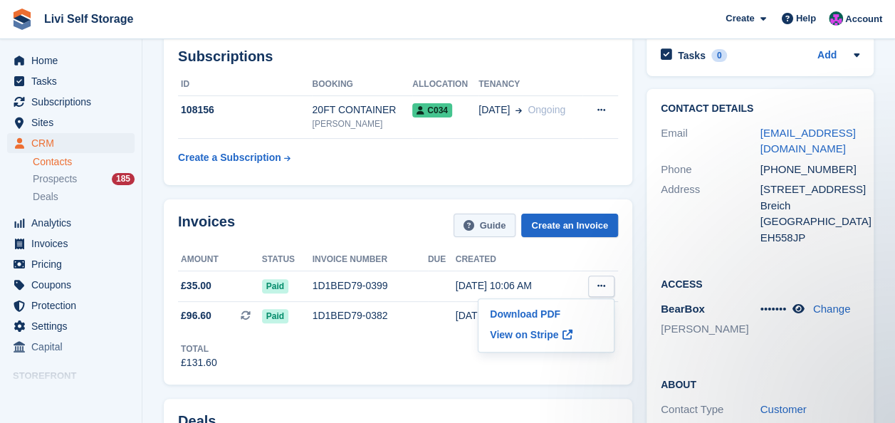
click at [483, 224] on link "Guide" at bounding box center [484, 225] width 63 height 23
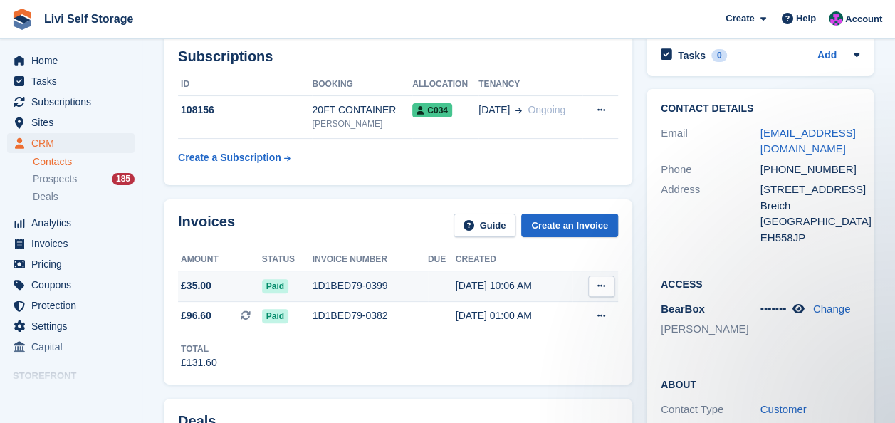
click at [332, 288] on div "1D1BED79-0399" at bounding box center [370, 285] width 115 height 15
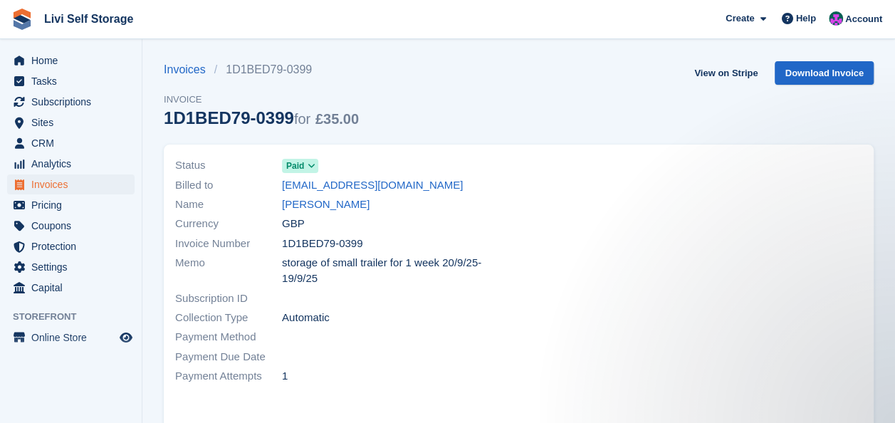
click at [312, 164] on icon at bounding box center [312, 166] width 8 height 9
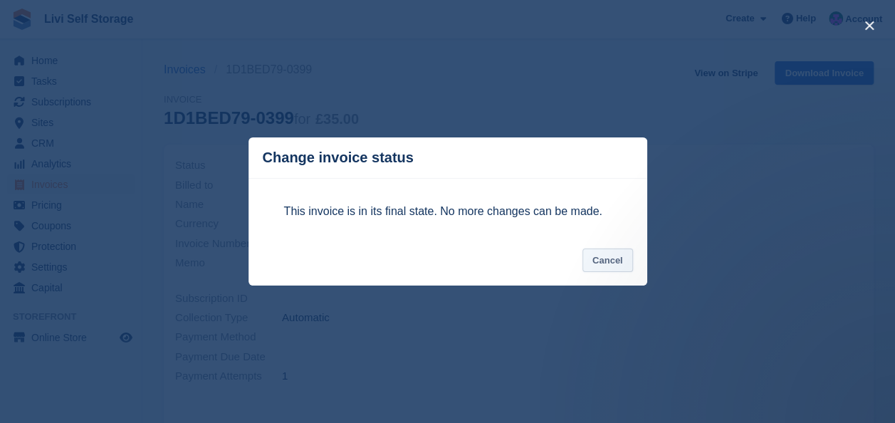
click at [619, 263] on button "Cancel" at bounding box center [607, 259] width 51 height 23
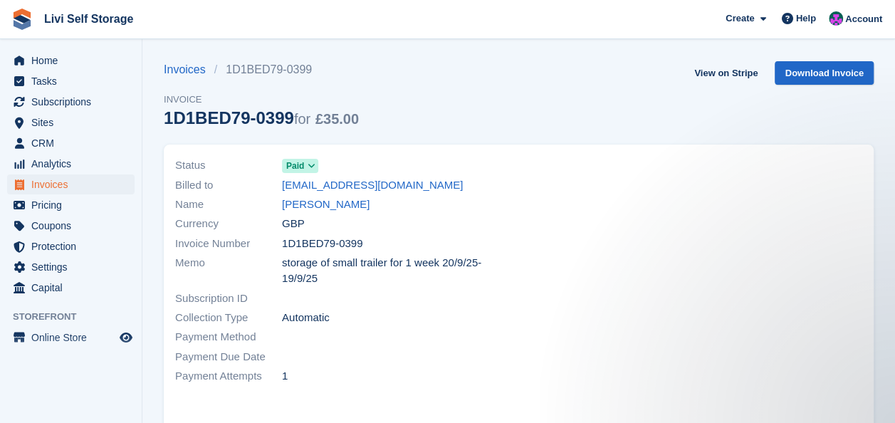
click at [312, 167] on icon at bounding box center [312, 166] width 8 height 9
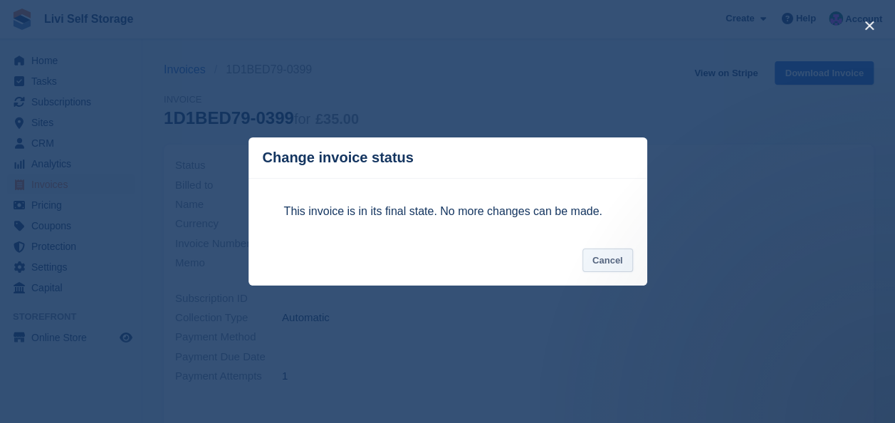
click at [613, 264] on button "Cancel" at bounding box center [607, 259] width 51 height 23
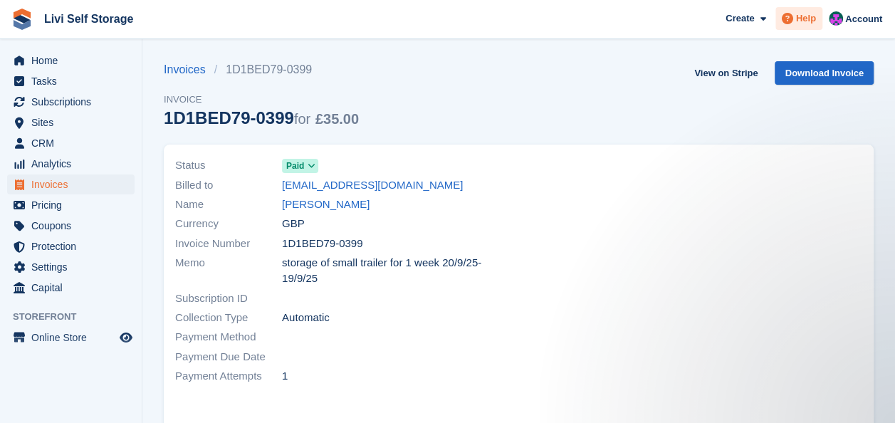
click at [810, 14] on span "Help" at bounding box center [806, 18] width 20 height 14
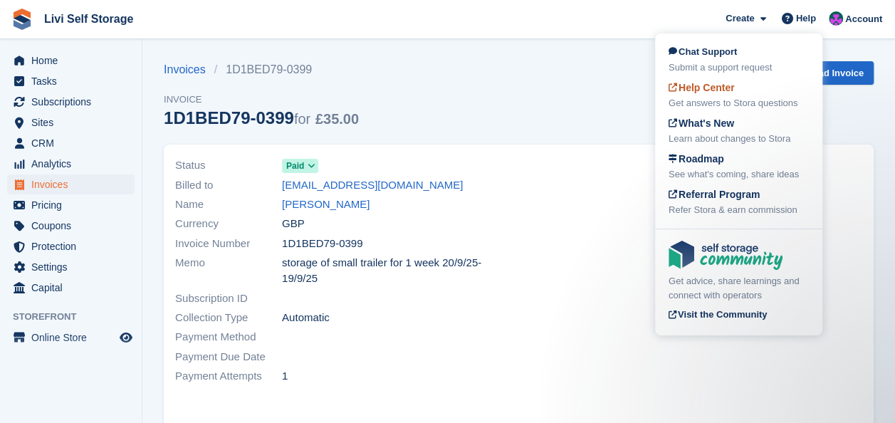
click at [708, 90] on span "Help Center" at bounding box center [701, 87] width 66 height 11
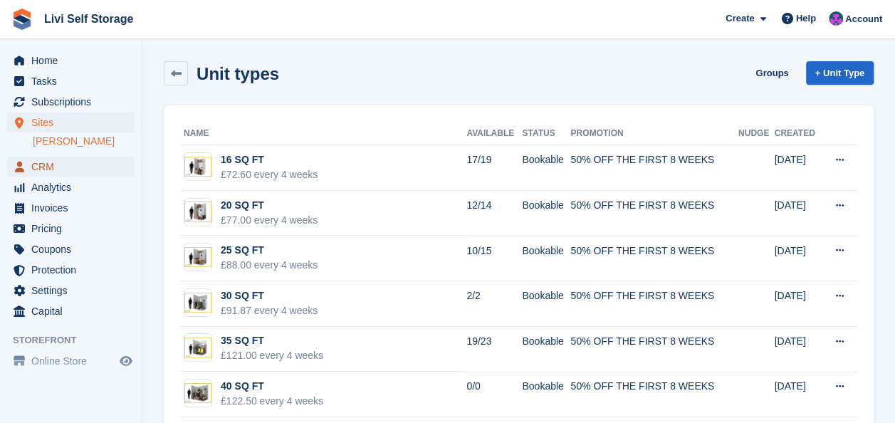
click at [41, 168] on span "CRM" at bounding box center [73, 167] width 85 height 20
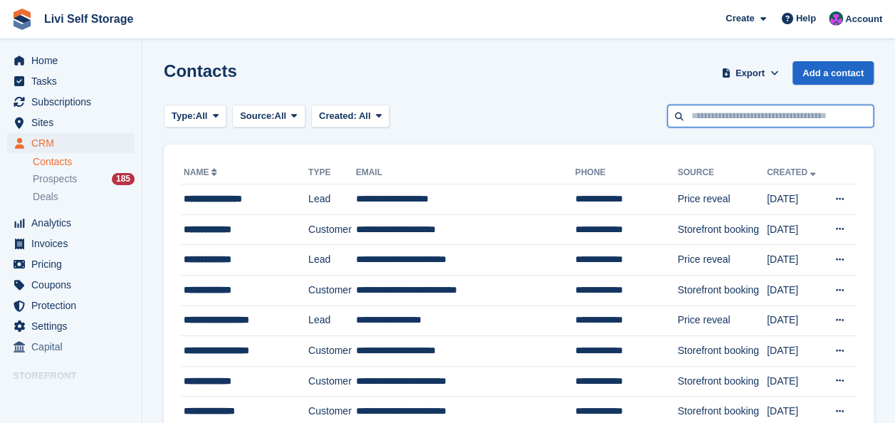
click at [706, 112] on input "text" at bounding box center [770, 116] width 206 height 23
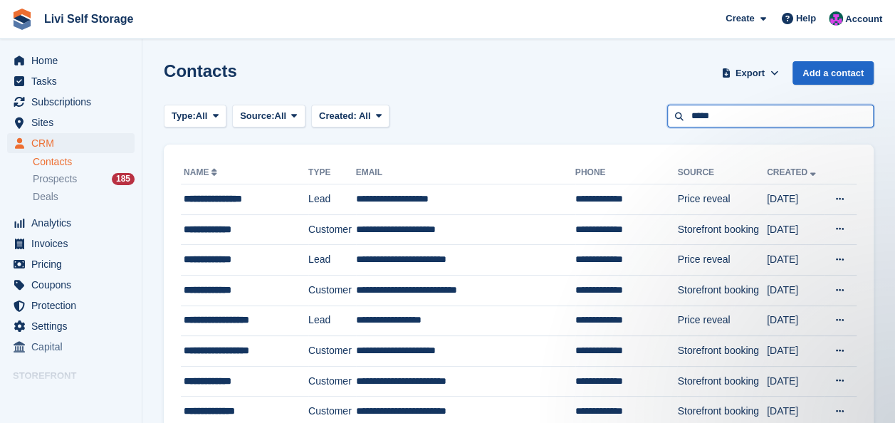
type input "*****"
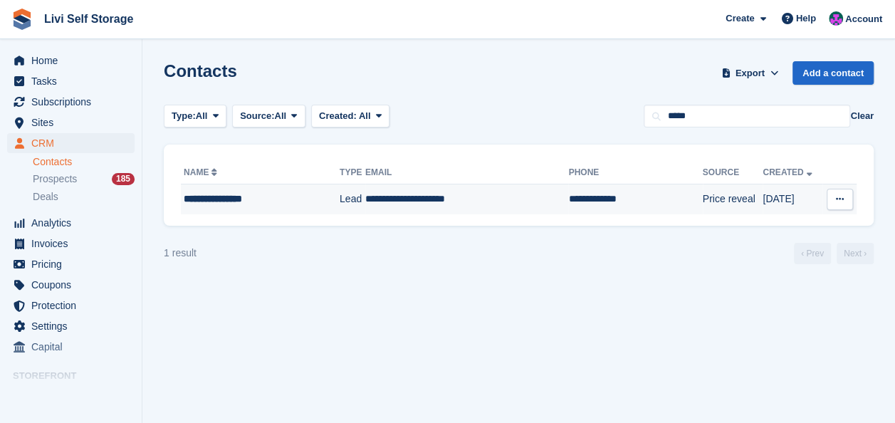
click at [414, 203] on td "**********" at bounding box center [467, 199] width 204 height 30
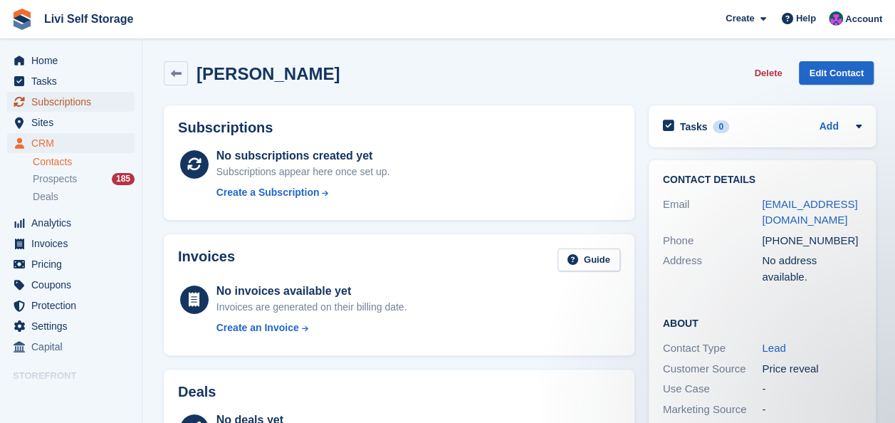
click at [46, 104] on span "Subscriptions" at bounding box center [73, 102] width 85 height 20
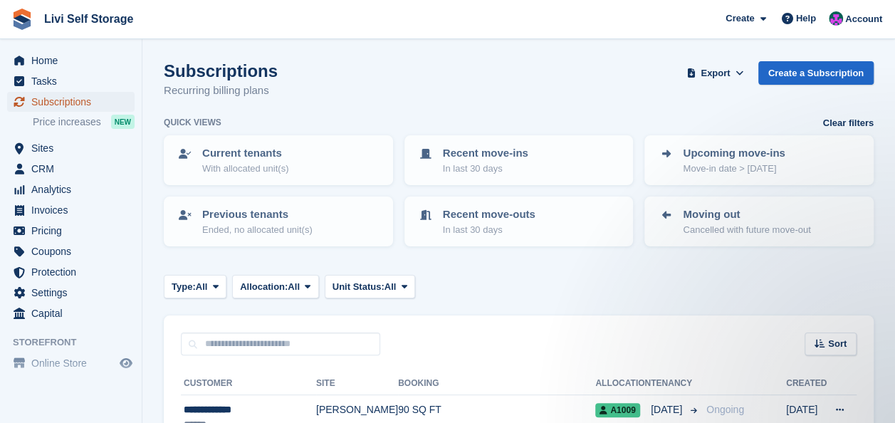
click at [41, 103] on span "Subscriptions" at bounding box center [73, 102] width 85 height 20
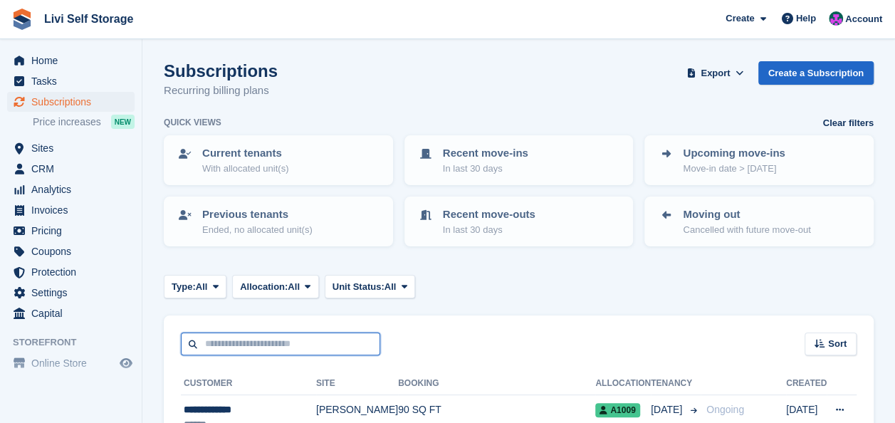
click at [224, 342] on input "text" at bounding box center [280, 343] width 199 height 23
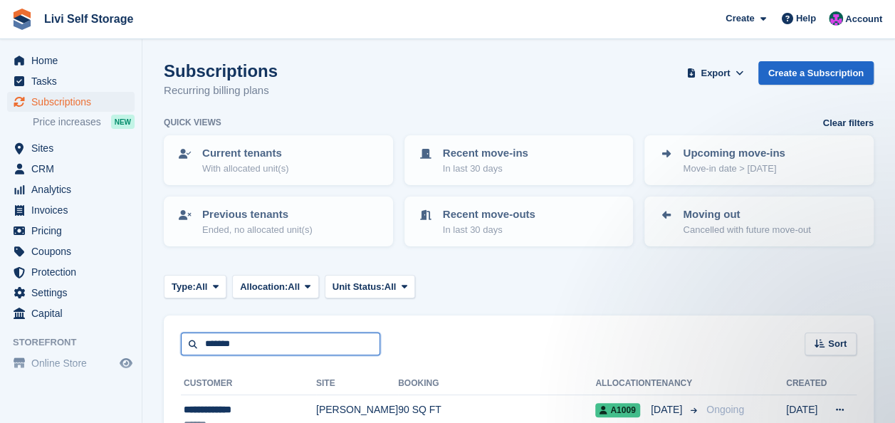
type input "*******"
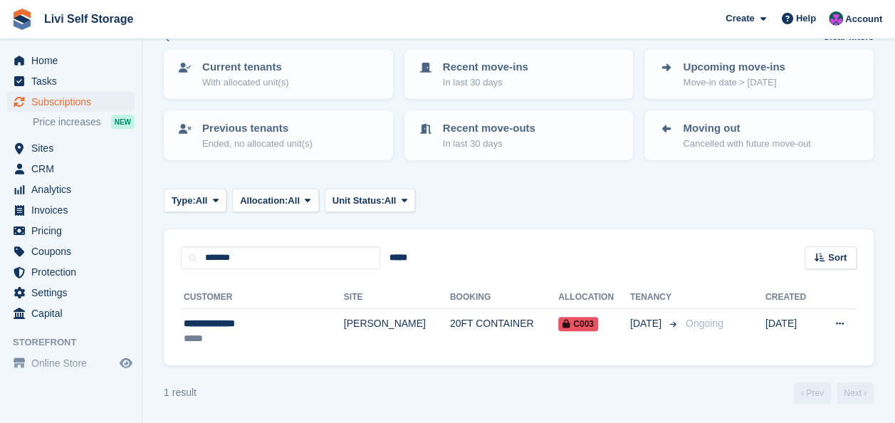
scroll to position [88, 0]
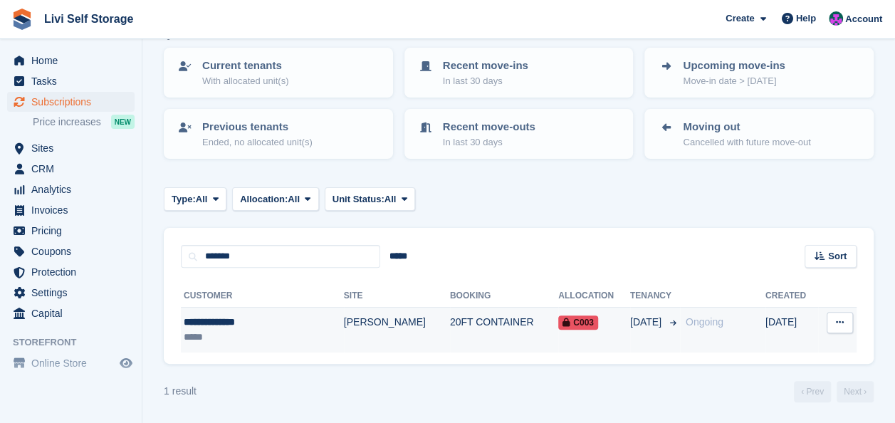
click at [232, 322] on div "**********" at bounding box center [245, 322] width 123 height 15
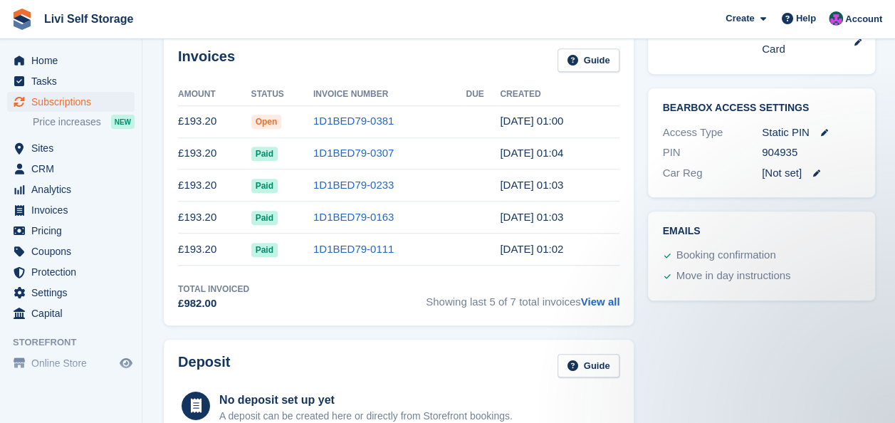
scroll to position [285, 0]
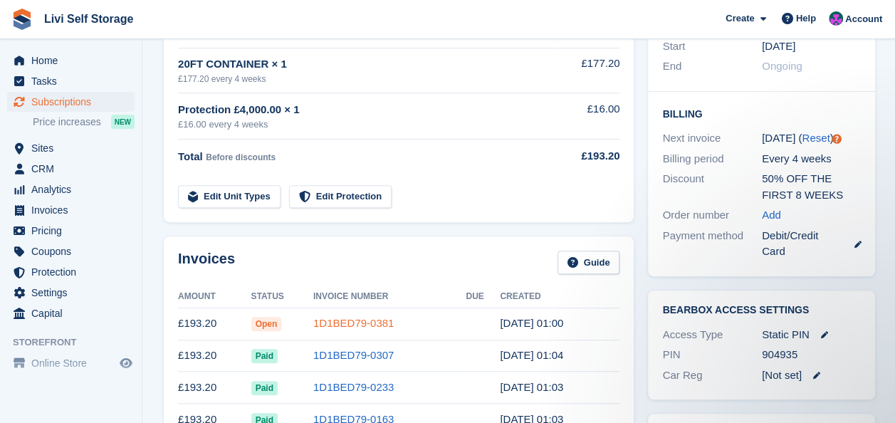
click at [338, 317] on link "1D1BED79-0381" at bounding box center [353, 323] width 80 height 12
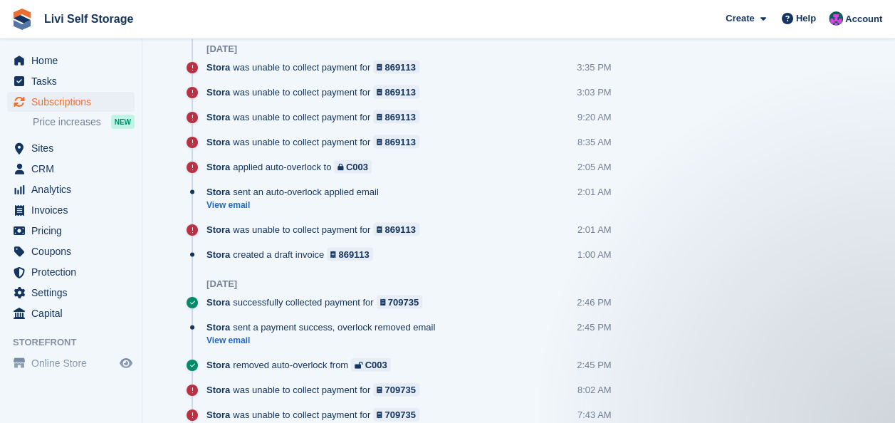
scroll to position [1353, 0]
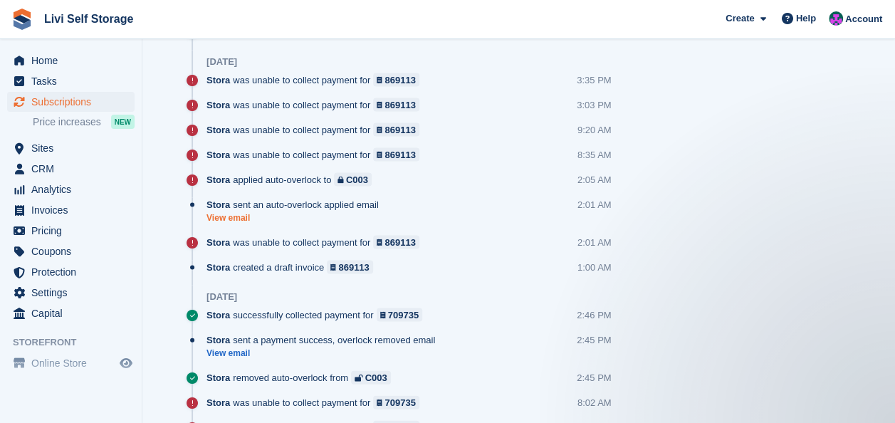
click at [238, 214] on link "View email" at bounding box center [295, 218] width 179 height 12
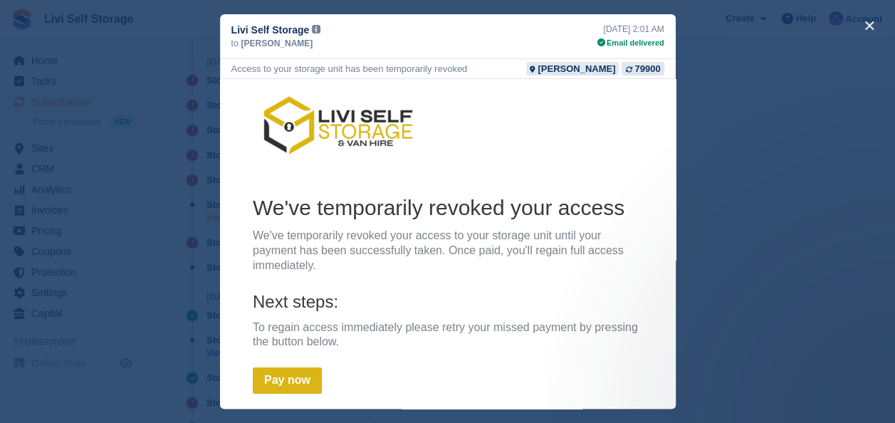
scroll to position [0, 0]
click at [868, 25] on button "close" at bounding box center [869, 25] width 23 height 23
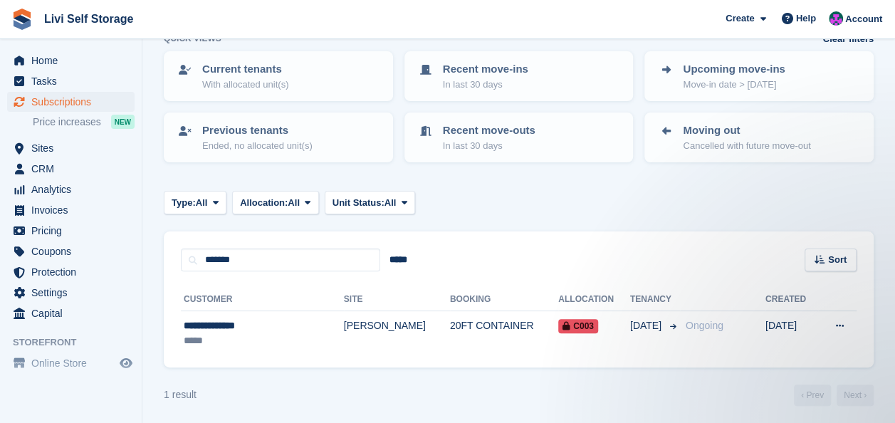
scroll to position [88, 0]
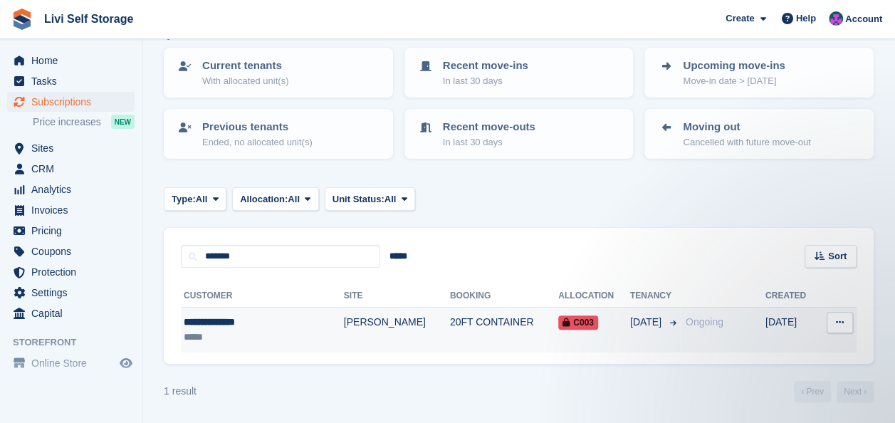
click at [216, 323] on div "**********" at bounding box center [245, 322] width 123 height 15
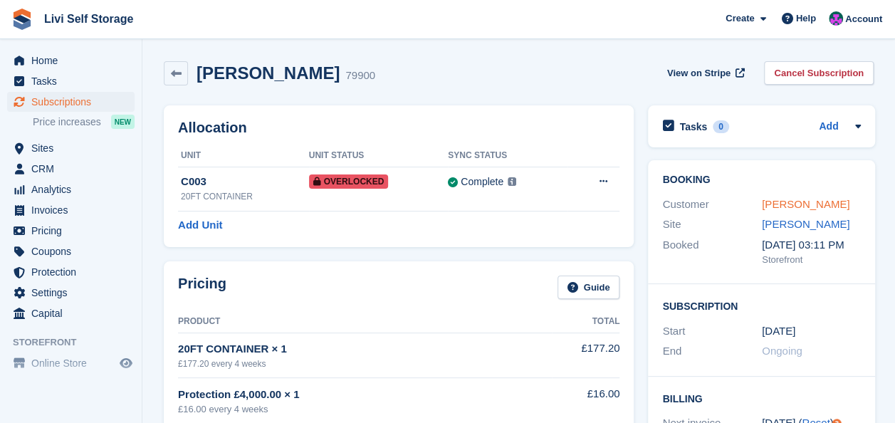
click at [799, 206] on link "[PERSON_NAME]" at bounding box center [806, 204] width 88 height 12
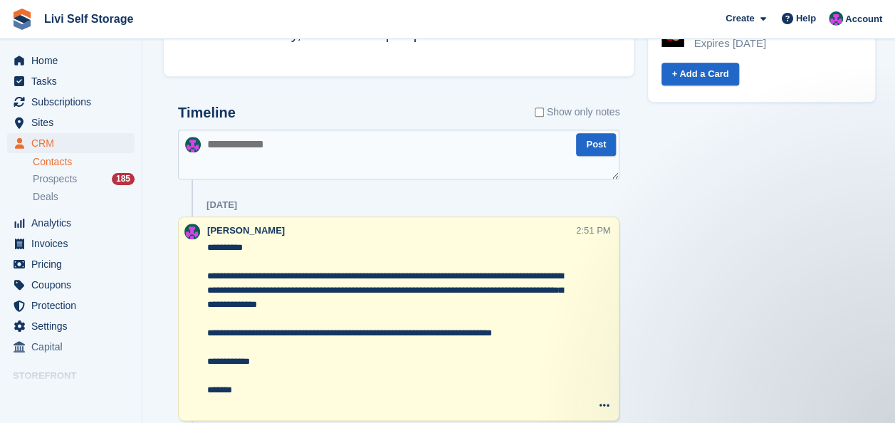
scroll to position [783, 0]
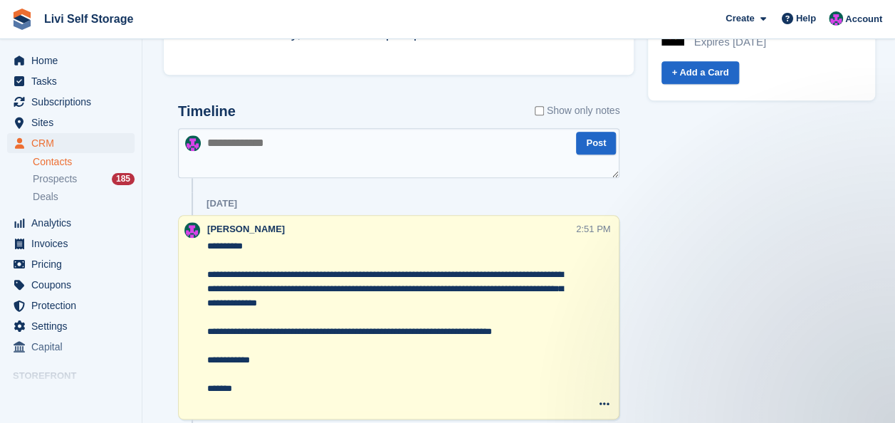
click at [258, 151] on textarea at bounding box center [398, 153] width 441 height 50
paste textarea "**********"
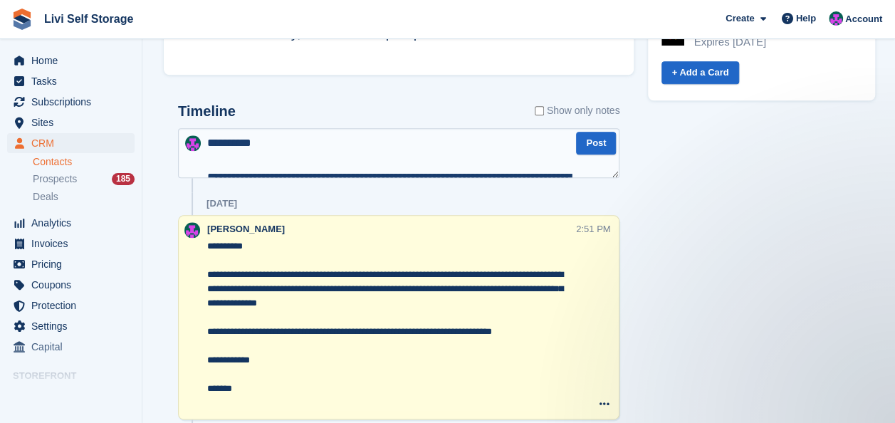
scroll to position [110, 0]
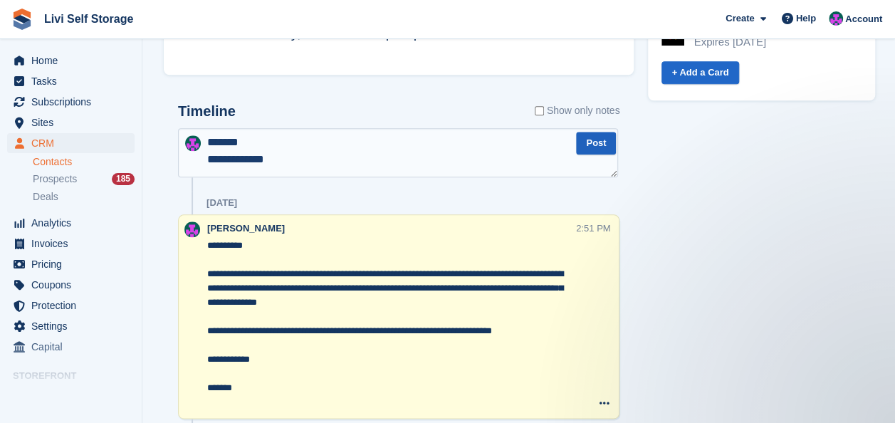
type textarea "**********"
click at [588, 135] on button "Post" at bounding box center [596, 143] width 40 height 23
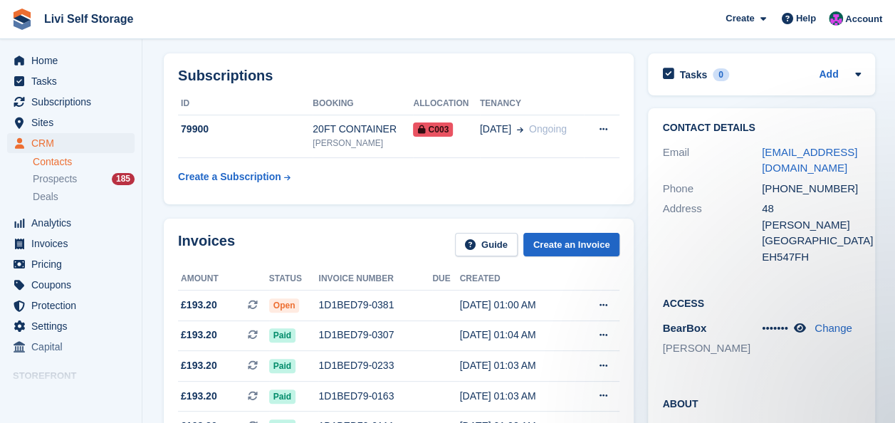
scroll to position [0, 0]
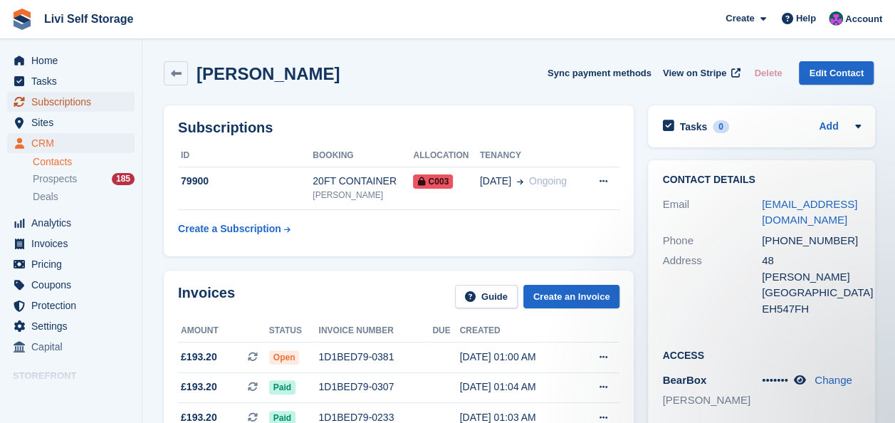
click at [60, 99] on span "Subscriptions" at bounding box center [73, 102] width 85 height 20
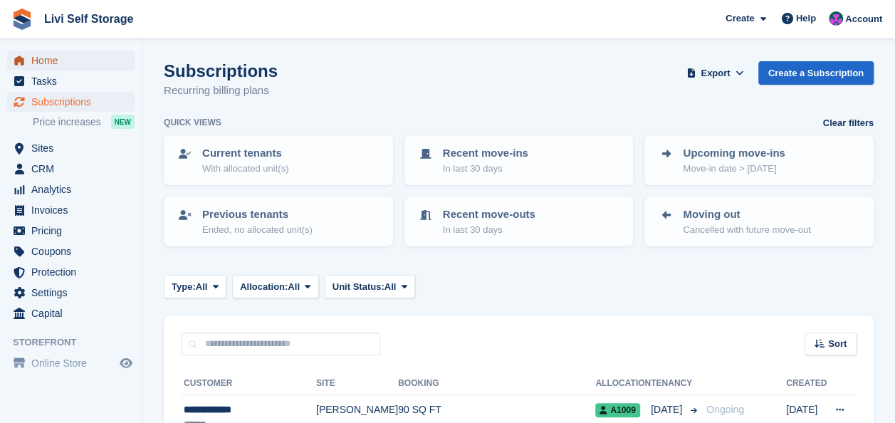
click at [46, 61] on span "Home" at bounding box center [73, 61] width 85 height 20
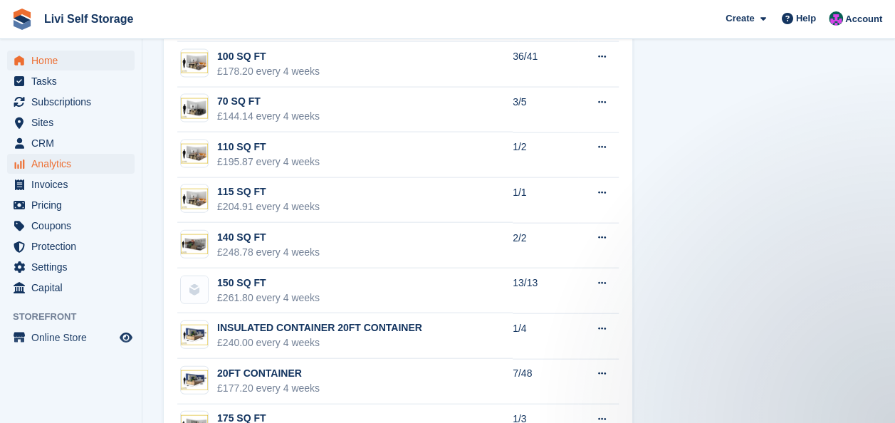
scroll to position [1353, 0]
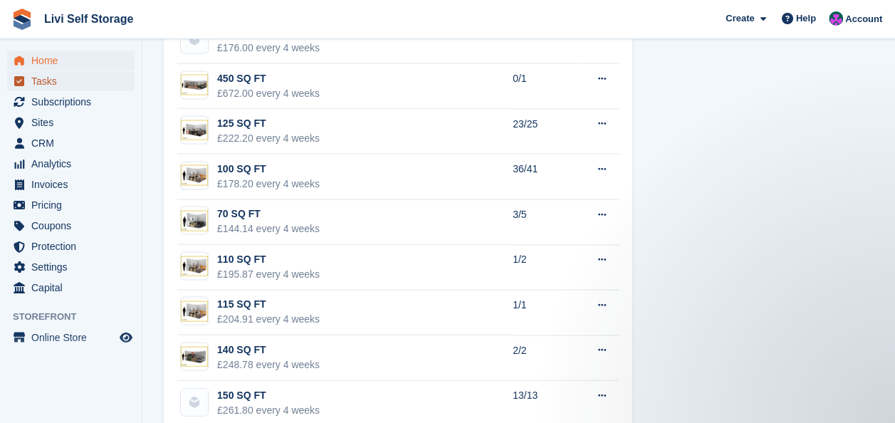
click at [28, 81] on link "Tasks" at bounding box center [70, 81] width 127 height 20
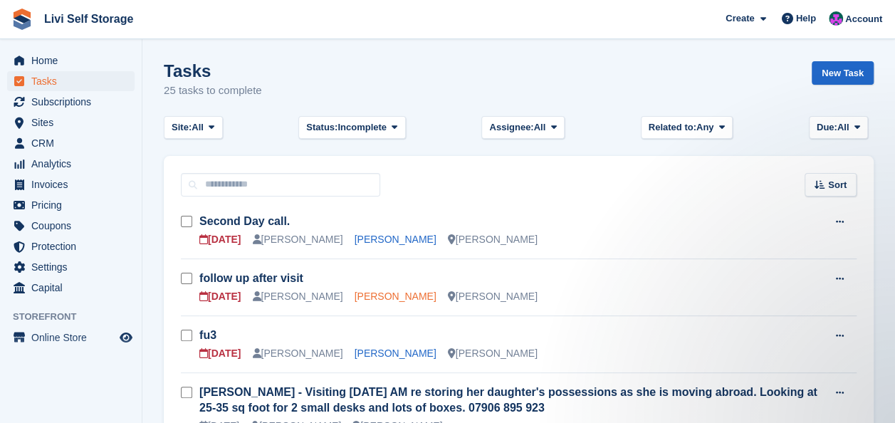
click at [384, 298] on link "bronwen smyth" at bounding box center [396, 295] width 82 height 11
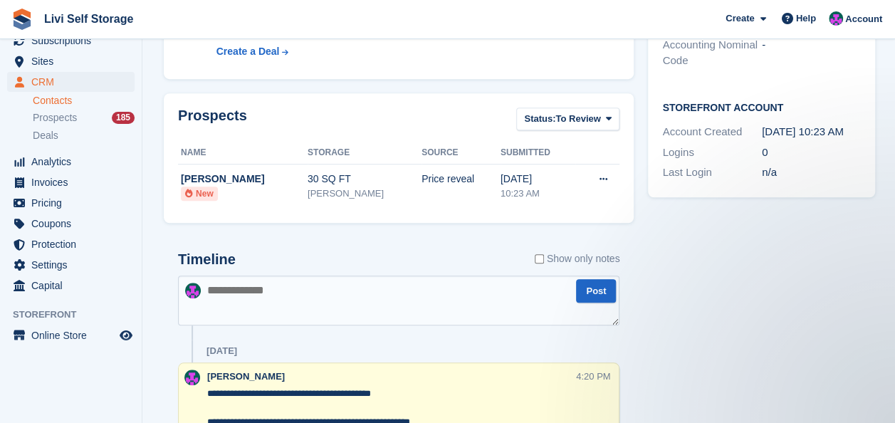
scroll to position [427, 0]
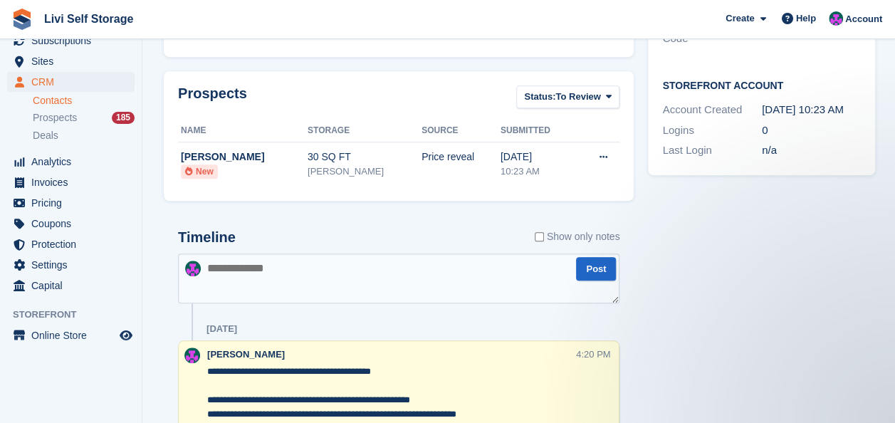
click at [263, 279] on textarea at bounding box center [398, 278] width 441 height 50
type textarea "**********"
click at [593, 268] on button "Post" at bounding box center [596, 268] width 40 height 23
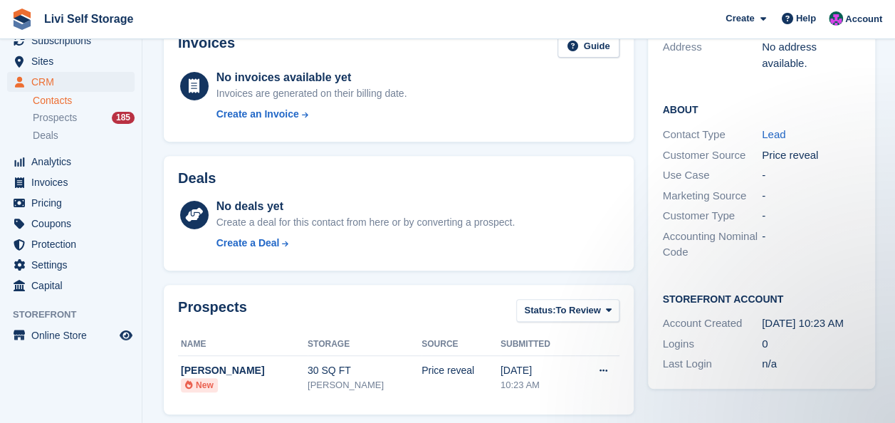
scroll to position [0, 0]
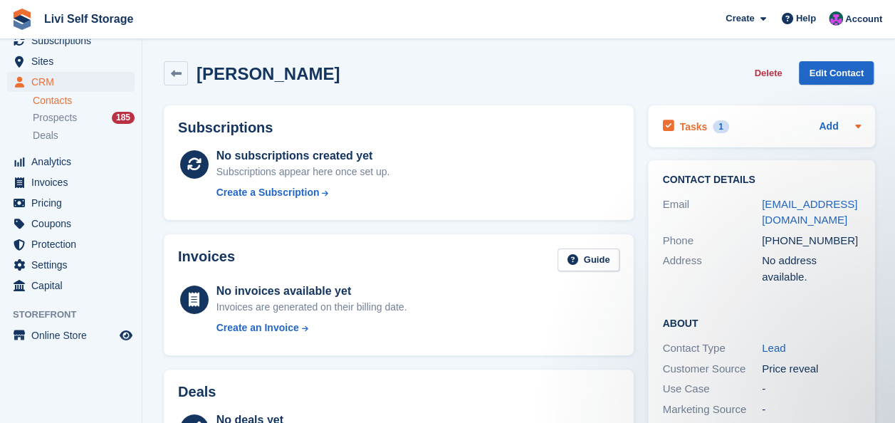
click at [686, 127] on h2 "Tasks" at bounding box center [693, 126] width 28 height 13
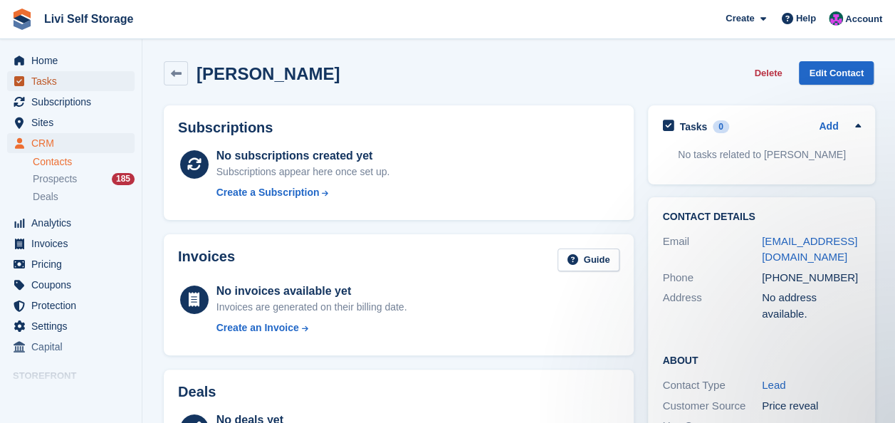
click at [38, 83] on span "Tasks" at bounding box center [73, 81] width 85 height 20
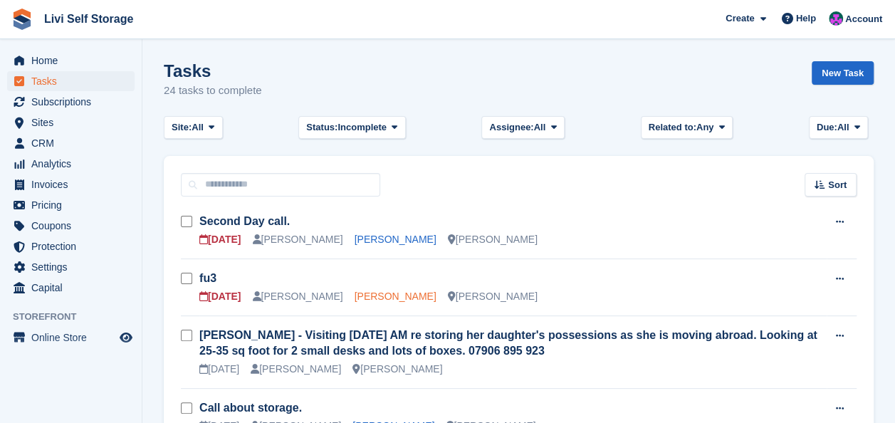
click at [383, 299] on link "Neil Campbell" at bounding box center [396, 295] width 82 height 11
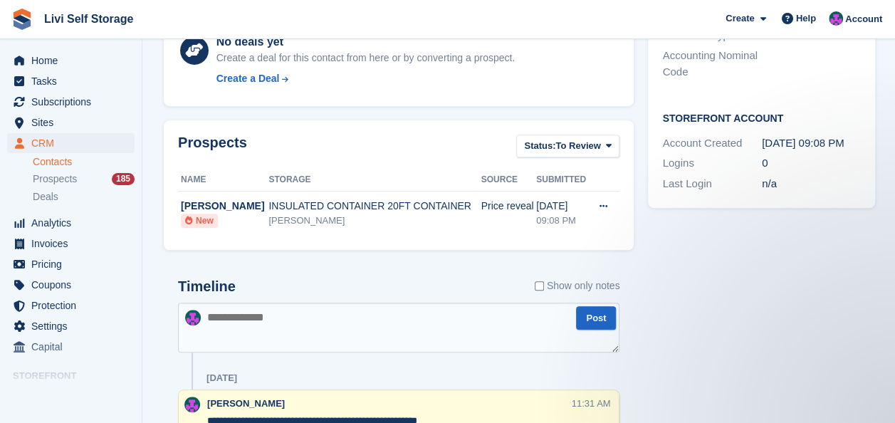
scroll to position [356, 0]
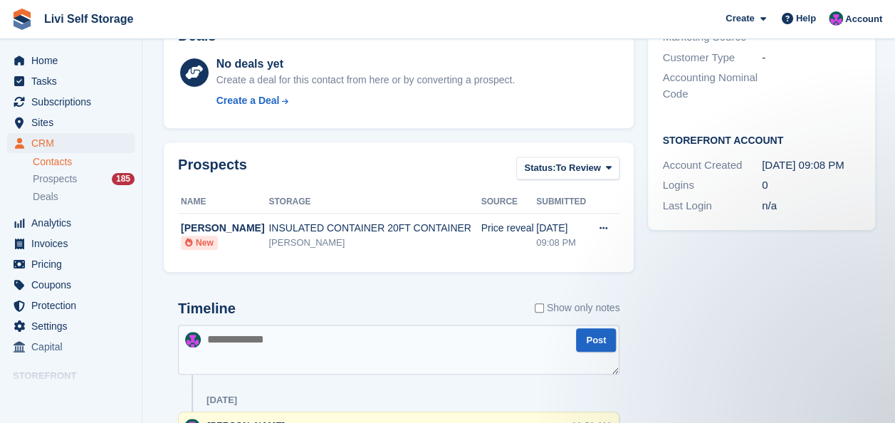
click at [295, 342] on textarea at bounding box center [398, 350] width 441 height 50
type textarea "**********"
click at [590, 337] on button "Post" at bounding box center [596, 339] width 40 height 23
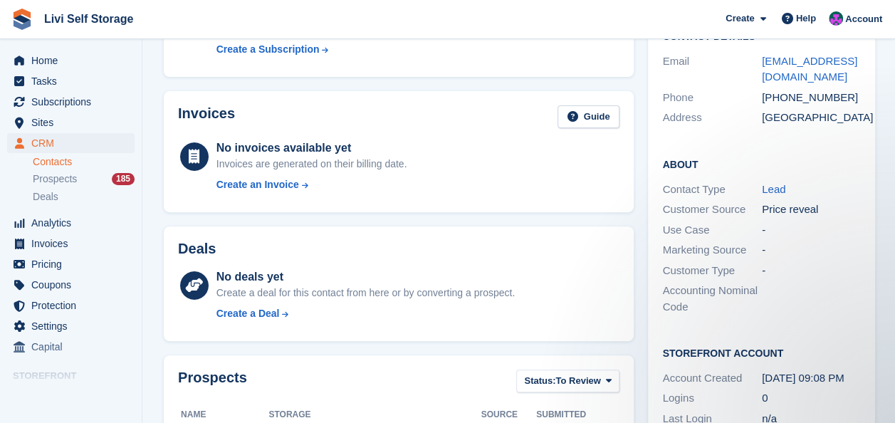
scroll to position [71, 0]
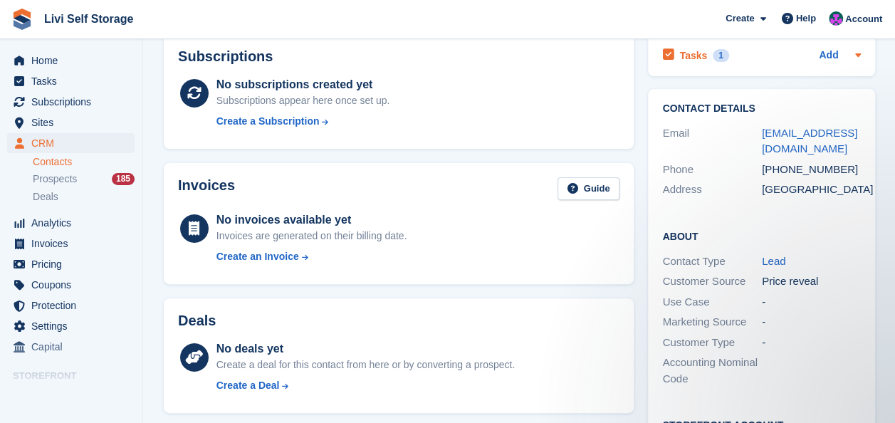
click at [692, 53] on h2 "Tasks" at bounding box center [693, 55] width 28 height 13
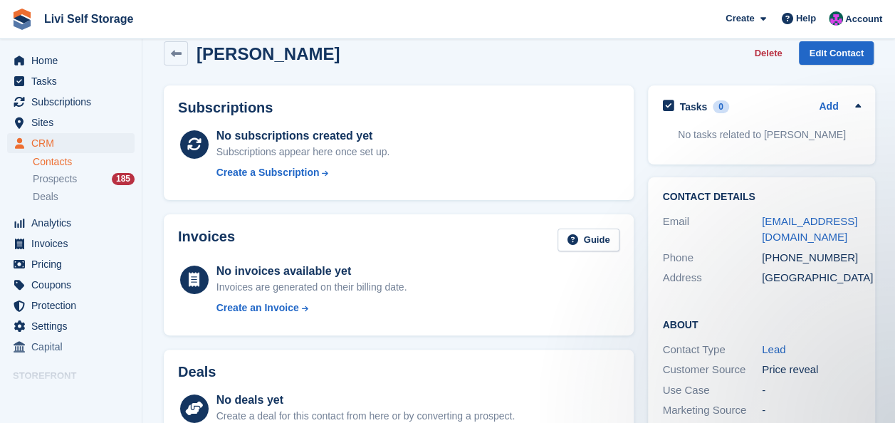
scroll to position [0, 0]
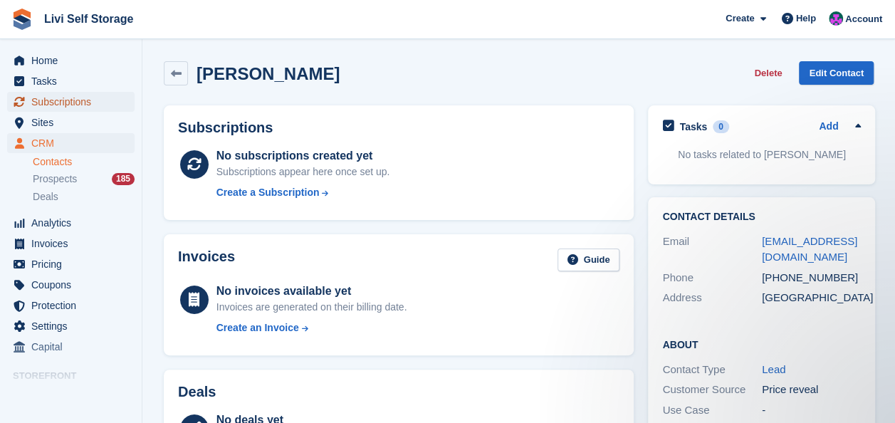
click at [63, 98] on span "Subscriptions" at bounding box center [73, 102] width 85 height 20
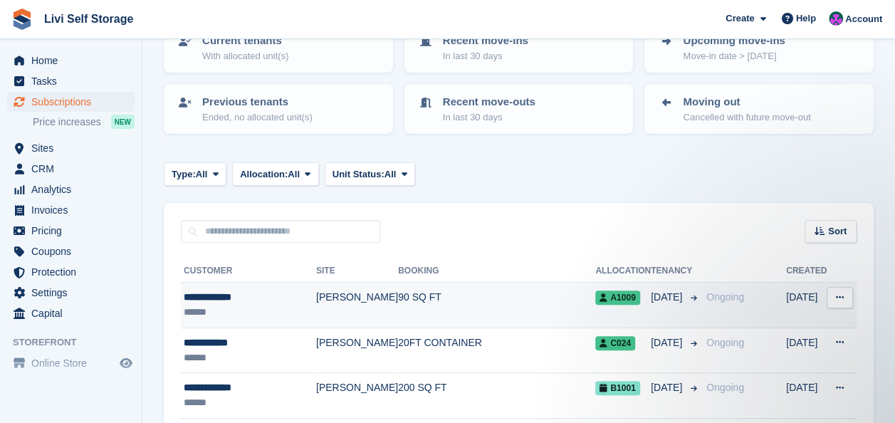
scroll to position [142, 0]
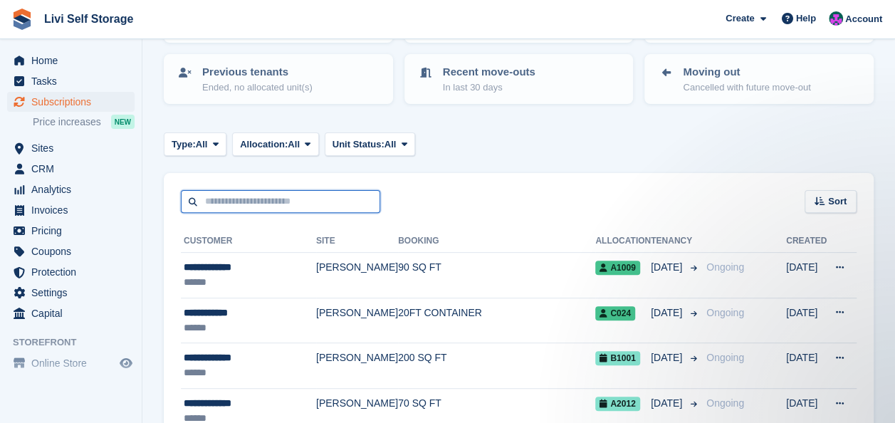
click at [208, 204] on input "text" at bounding box center [280, 201] width 199 height 23
type input "*****"
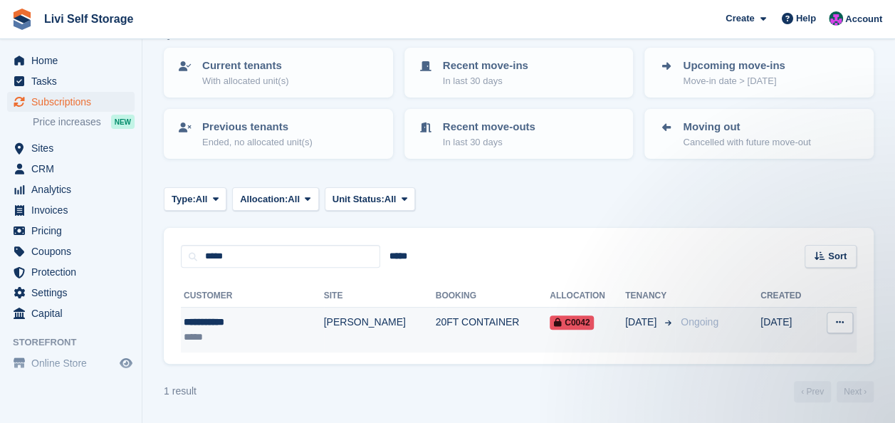
click at [227, 322] on div "**********" at bounding box center [235, 322] width 102 height 15
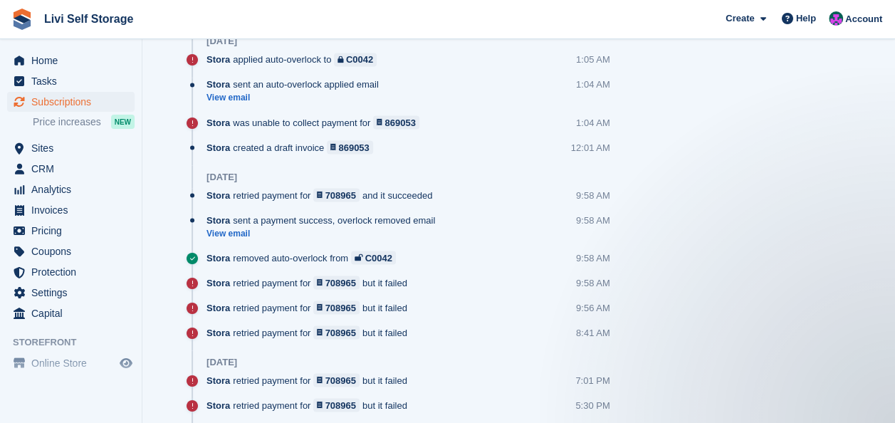
scroll to position [1210, 0]
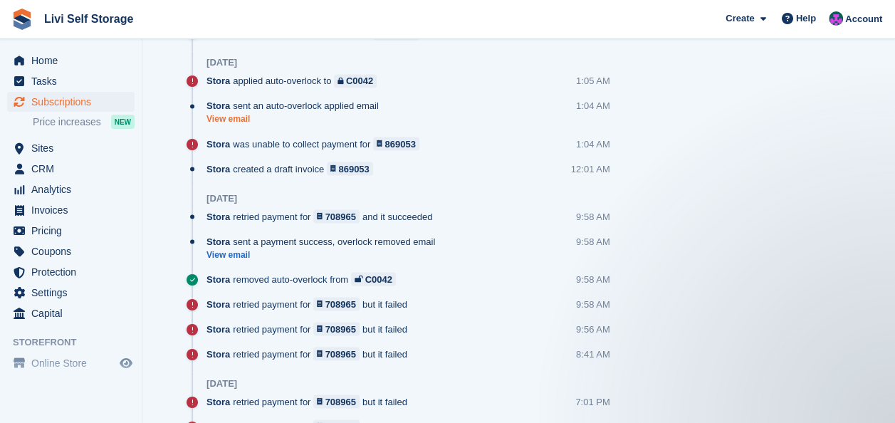
click at [221, 121] on link "View email" at bounding box center [295, 119] width 179 height 12
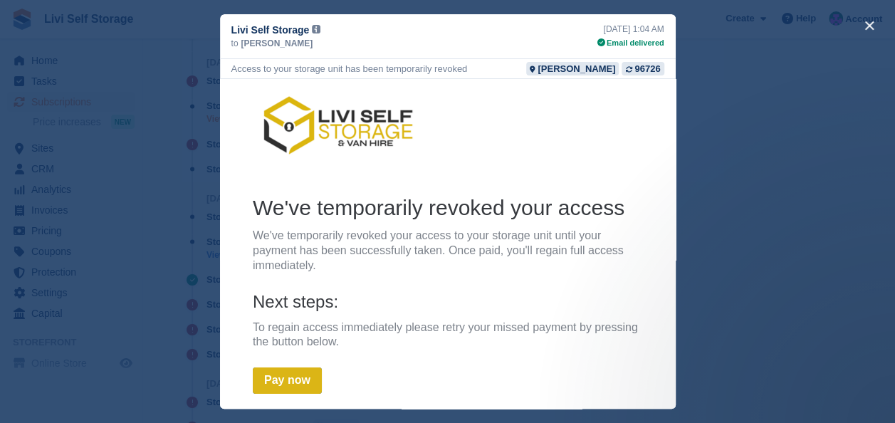
scroll to position [0, 0]
click at [868, 26] on button "close" at bounding box center [869, 25] width 23 height 23
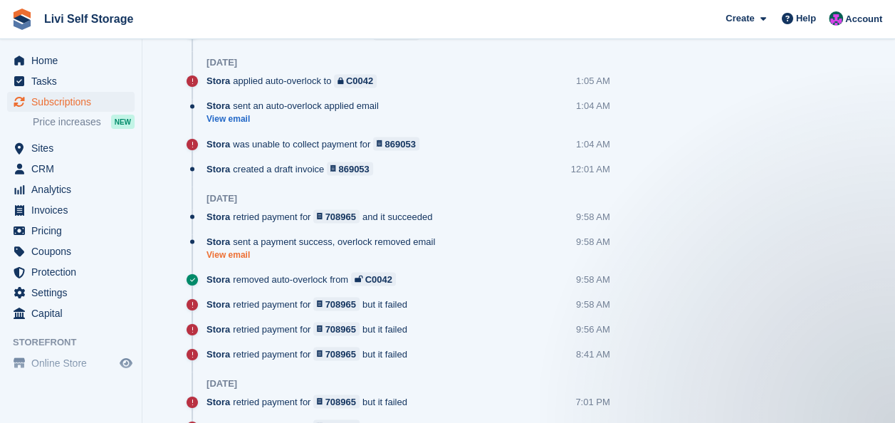
click at [225, 252] on link "View email" at bounding box center [324, 254] width 236 height 12
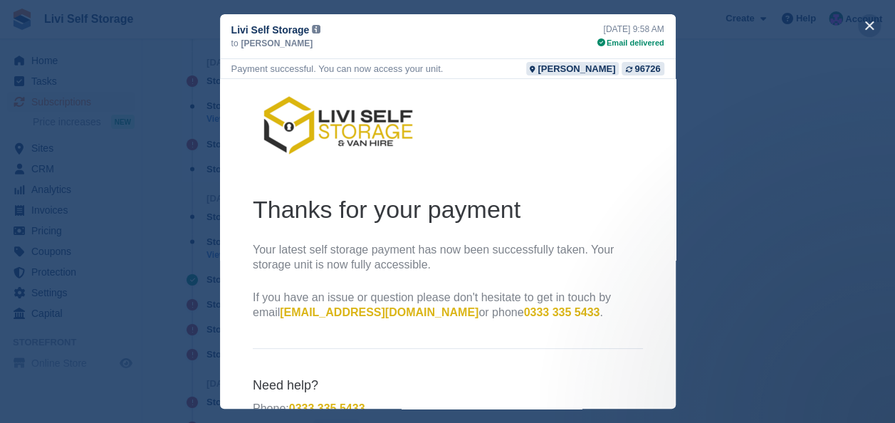
click at [870, 27] on button "close" at bounding box center [869, 25] width 23 height 23
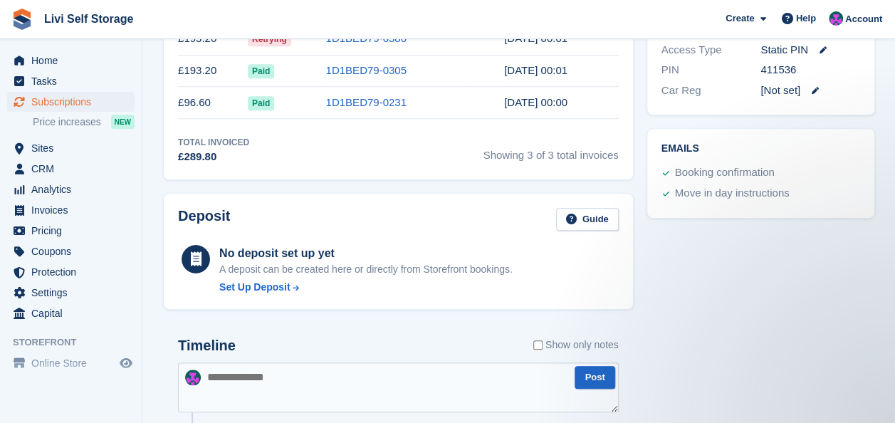
scroll to position [285, 0]
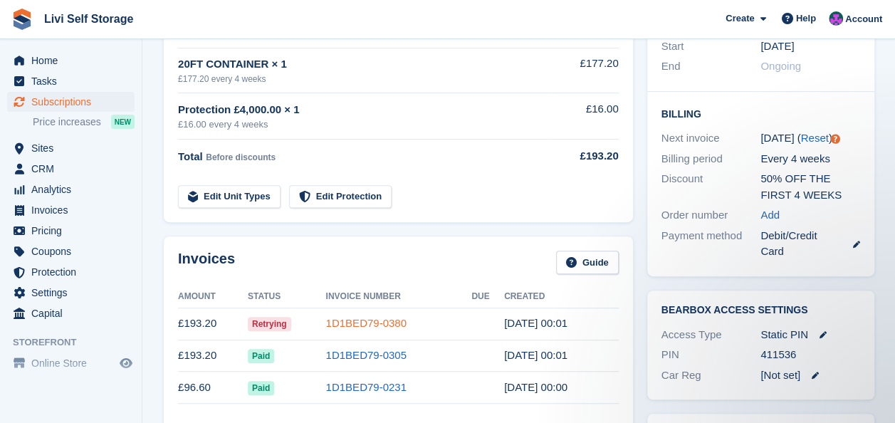
click at [362, 325] on link "1D1BED79-0380" at bounding box center [365, 323] width 80 height 12
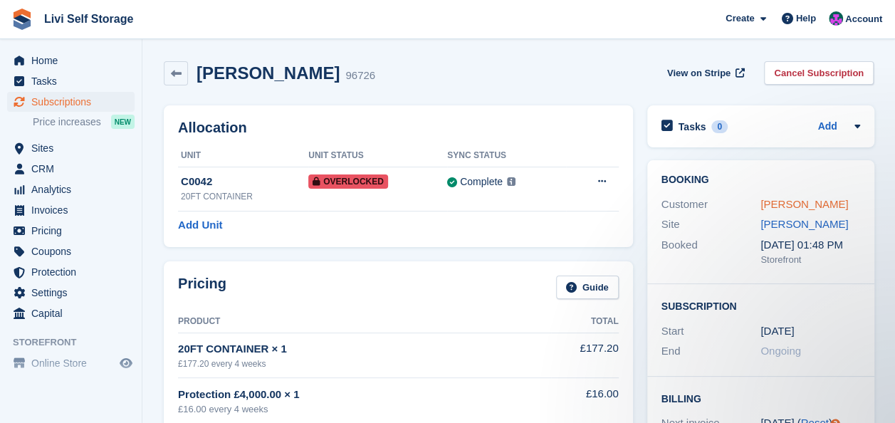
click at [769, 199] on link "[PERSON_NAME]" at bounding box center [804, 204] width 88 height 12
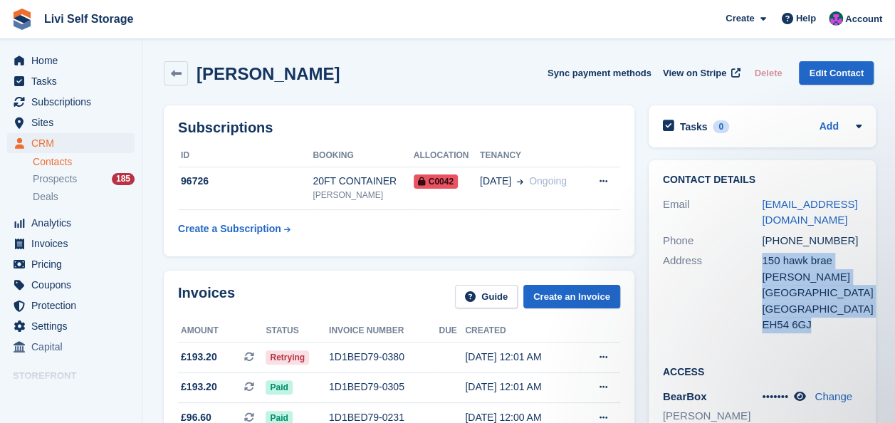
drag, startPoint x: 757, startPoint y: 259, endPoint x: 817, endPoint y: 323, distance: 87.6
click at [817, 323] on div "Address 150 hawk brae [PERSON_NAME] [GEOGRAPHIC_DATA] [GEOGRAPHIC_DATA] EH54 6GJ" at bounding box center [762, 293] width 199 height 85
drag, startPoint x: 817, startPoint y: 323, endPoint x: 796, endPoint y: 299, distance: 32.3
copy div "[STREET_ADDRESS][PERSON_NAME]"
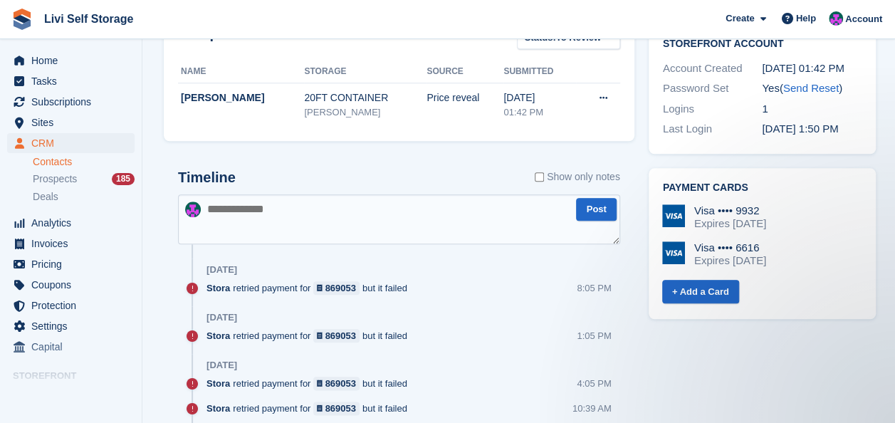
scroll to position [641, 0]
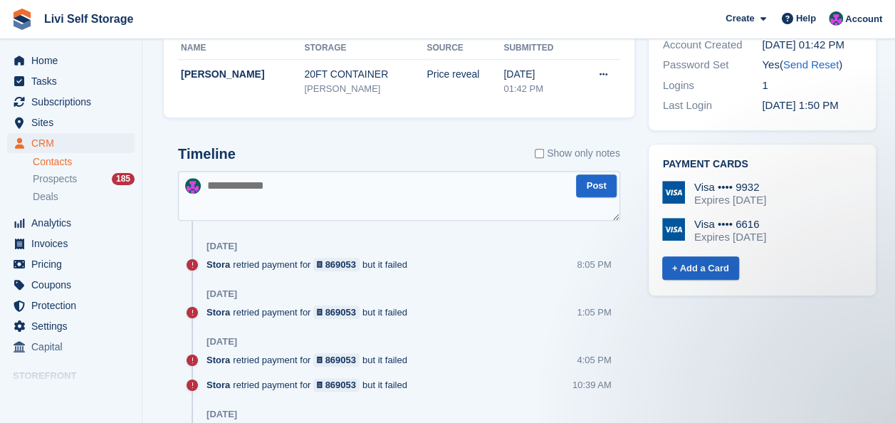
click at [220, 194] on textarea at bounding box center [399, 196] width 442 height 50
paste textarea "**********"
type textarea "**********"
click at [588, 187] on button "Post" at bounding box center [596, 185] width 40 height 23
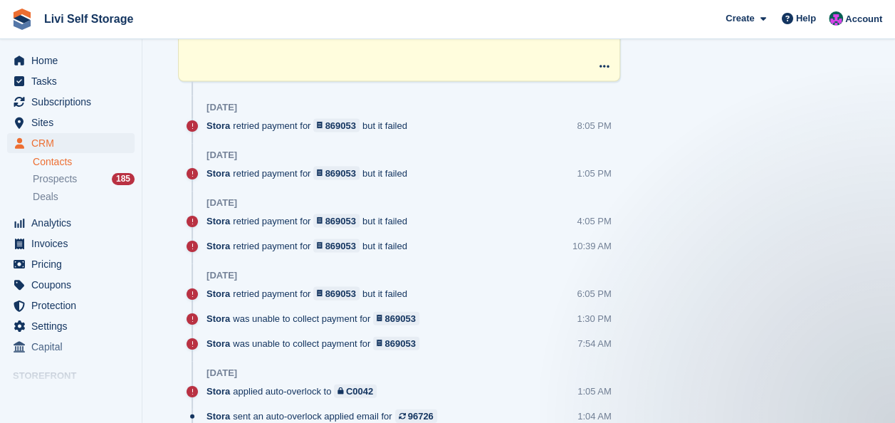
scroll to position [1495, 0]
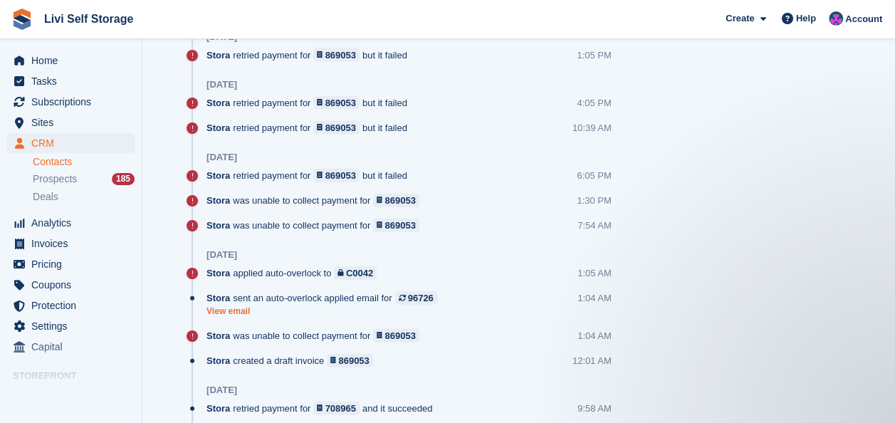
click at [214, 305] on link "View email" at bounding box center [325, 311] width 238 height 12
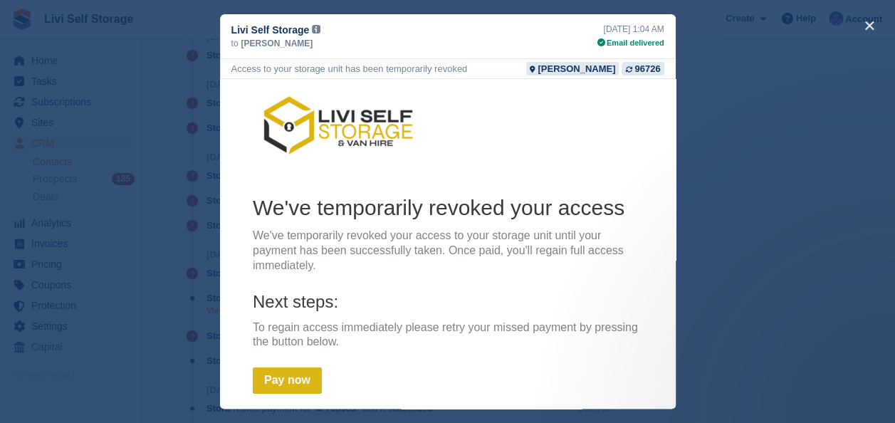
scroll to position [0, 0]
click at [864, 27] on button "close" at bounding box center [869, 25] width 23 height 23
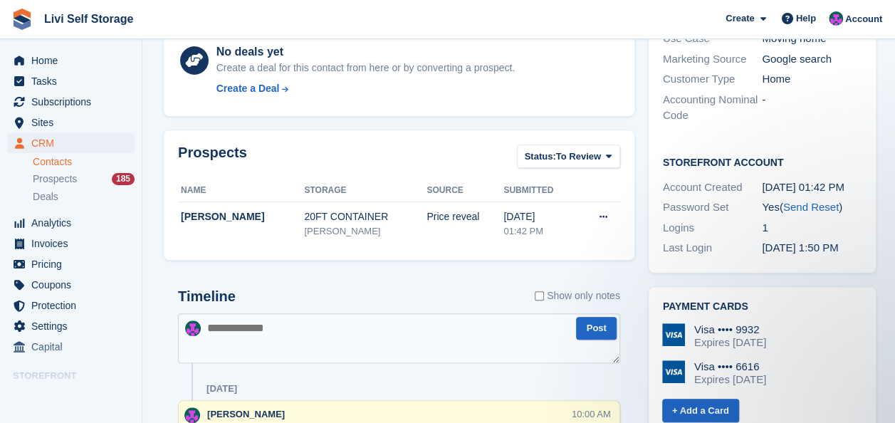
scroll to position [498, 0]
click at [40, 81] on span "Tasks" at bounding box center [73, 81] width 85 height 20
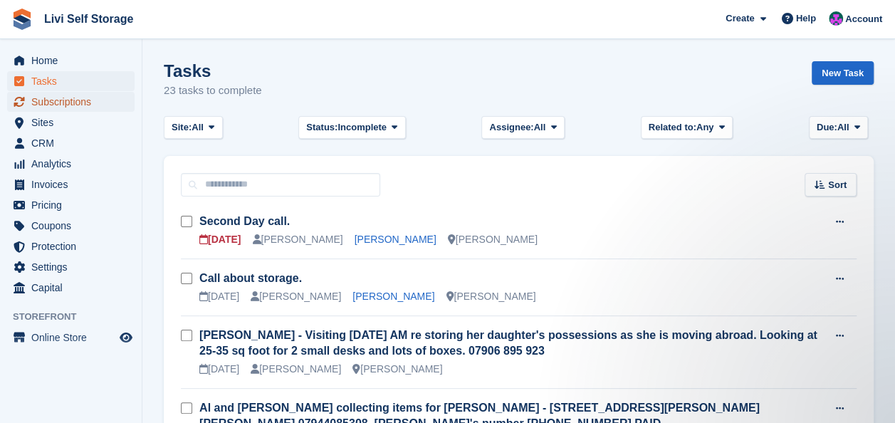
click at [59, 101] on span "Subscriptions" at bounding box center [73, 102] width 85 height 20
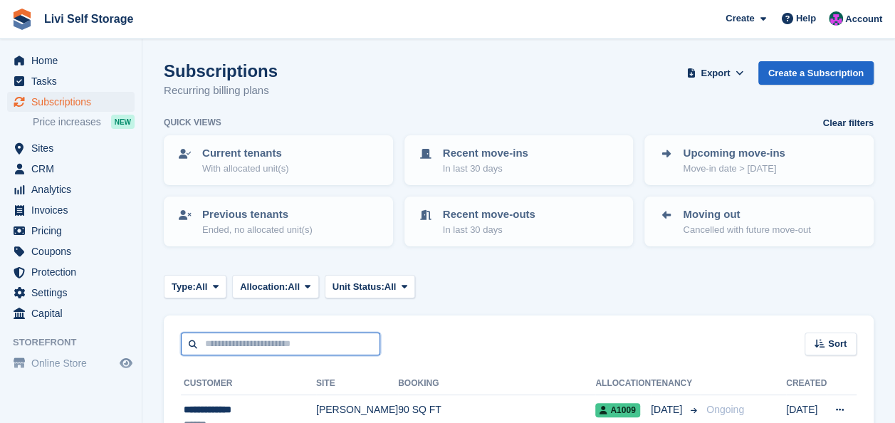
click at [254, 343] on input "text" at bounding box center [280, 343] width 199 height 23
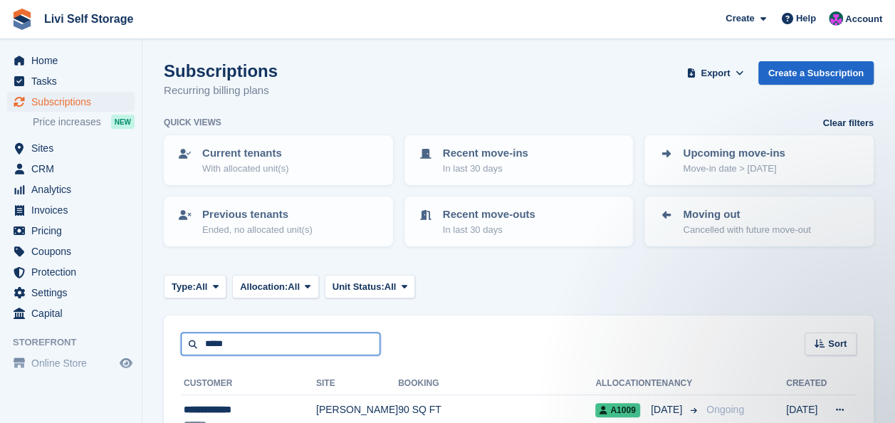
type input "*****"
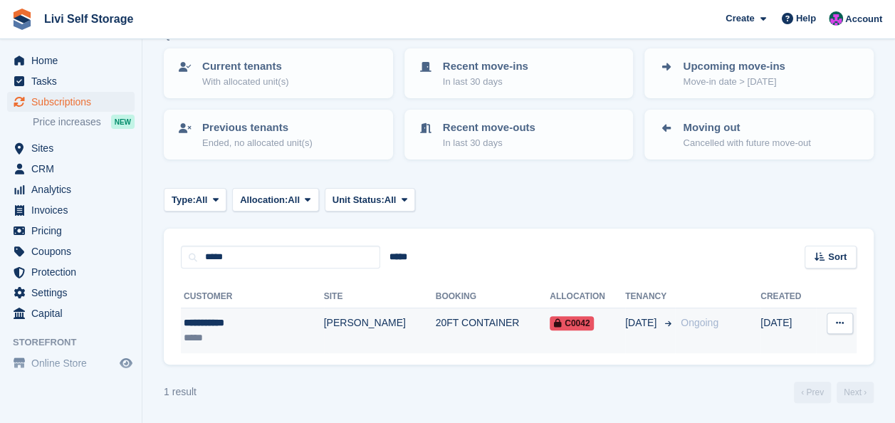
scroll to position [88, 0]
click at [215, 319] on div "**********" at bounding box center [235, 322] width 102 height 15
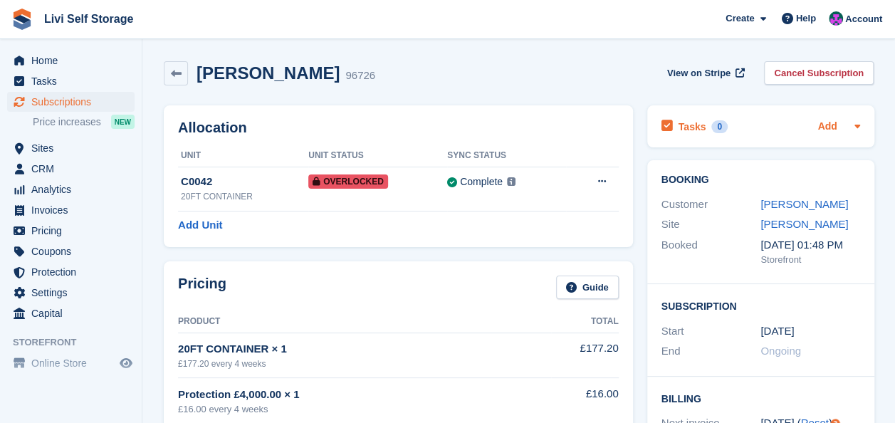
click at [822, 126] on link "Add" at bounding box center [826, 127] width 19 height 16
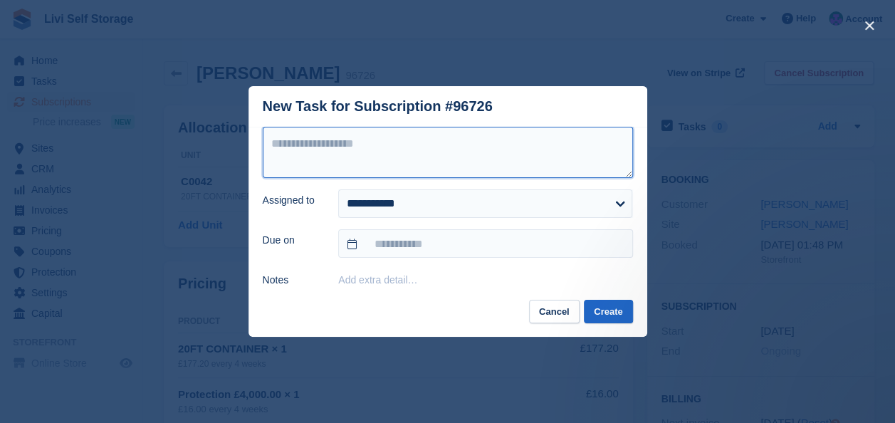
click at [288, 145] on textarea at bounding box center [448, 152] width 370 height 51
type textarea "**********"
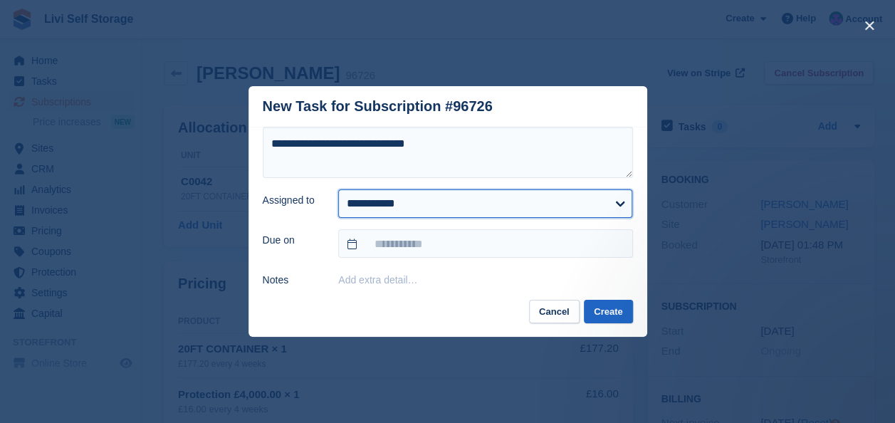
click at [357, 204] on select "**********" at bounding box center [485, 203] width 294 height 28
select select "****"
click at [338, 190] on select "**********" at bounding box center [485, 203] width 294 height 28
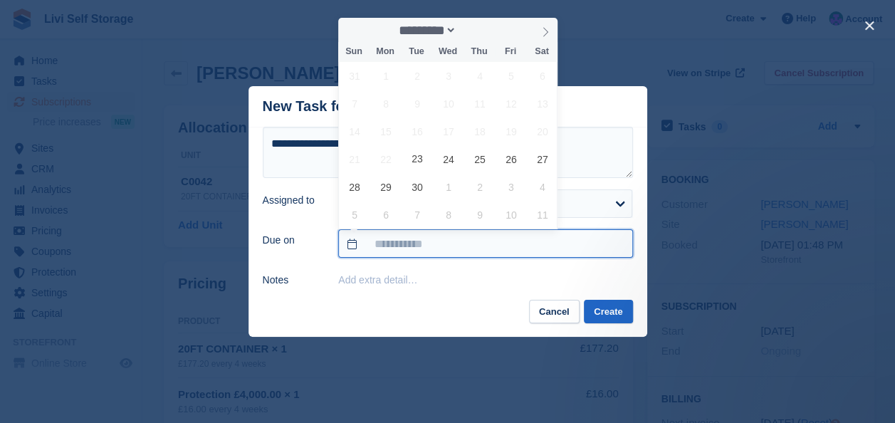
click at [351, 241] on input "text" at bounding box center [485, 243] width 294 height 28
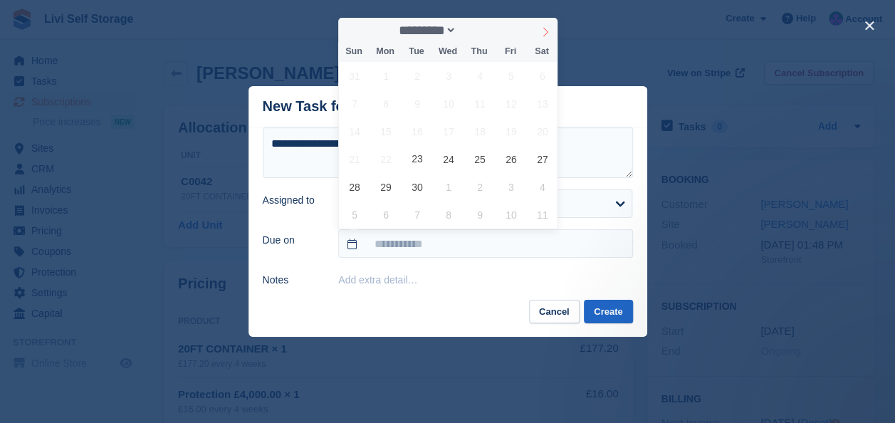
click at [547, 31] on icon at bounding box center [545, 32] width 10 height 10
select select "*"
click at [383, 103] on span "6" at bounding box center [386, 104] width 28 height 28
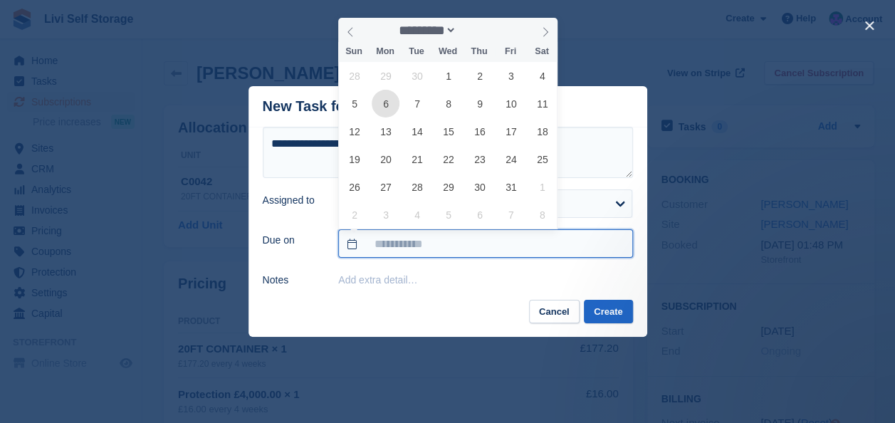
type input "**********"
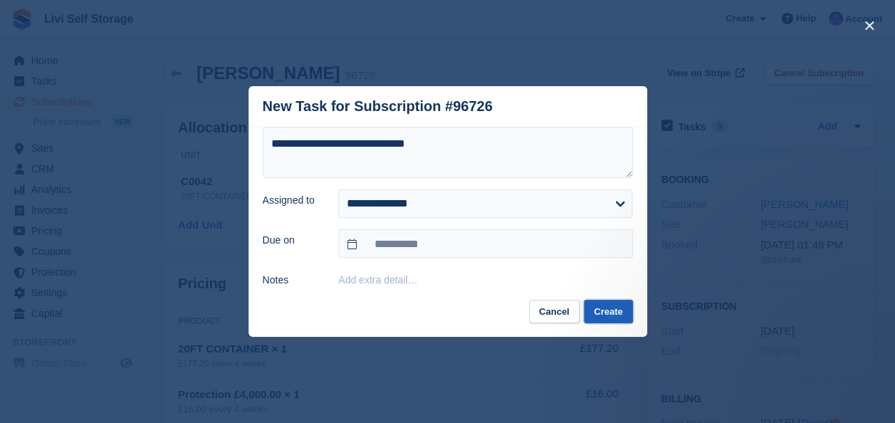
click at [604, 313] on button "Create" at bounding box center [608, 311] width 48 height 23
